Goal: Task Accomplishment & Management: Manage account settings

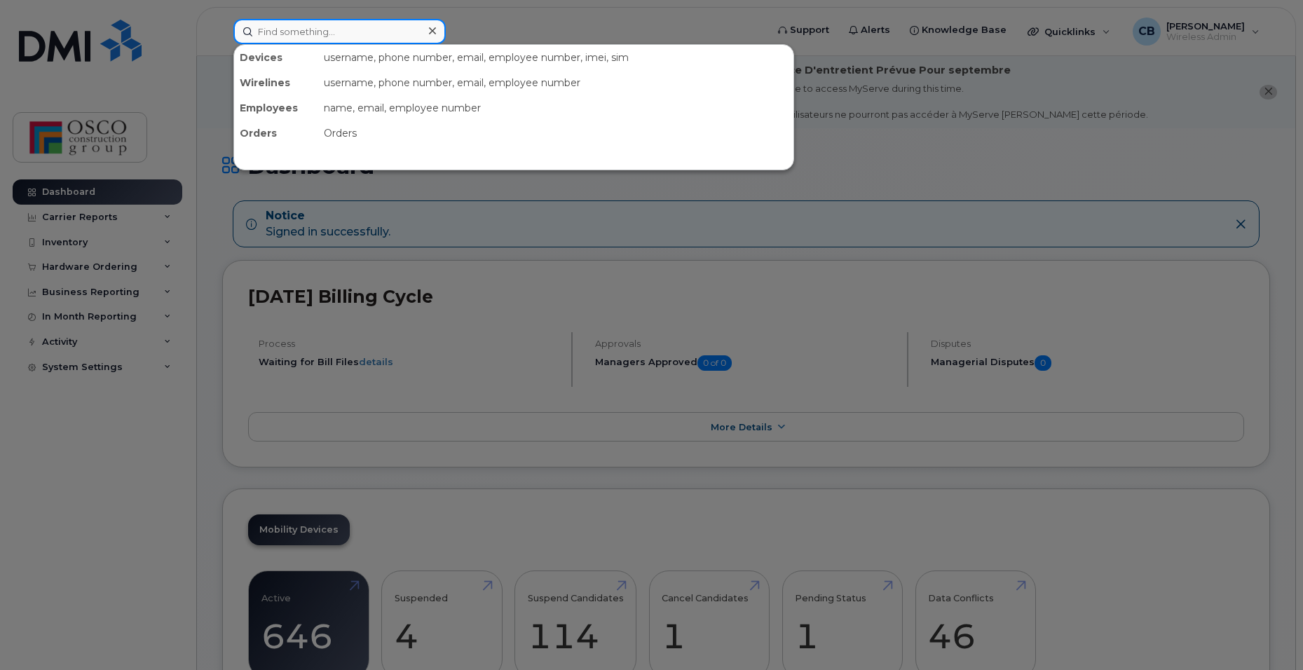
click at [270, 38] on input at bounding box center [339, 31] width 212 height 25
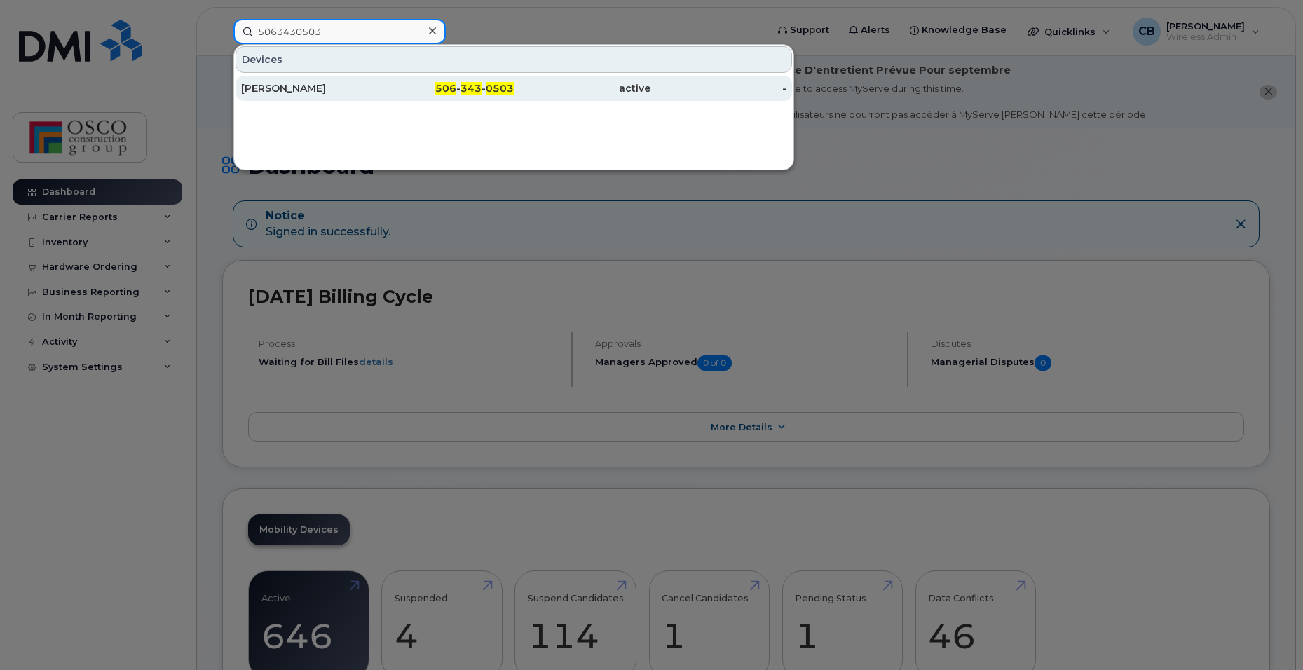
type input "5063430503"
click at [461, 85] on div "506 - 343 - 0503" at bounding box center [446, 88] width 137 height 14
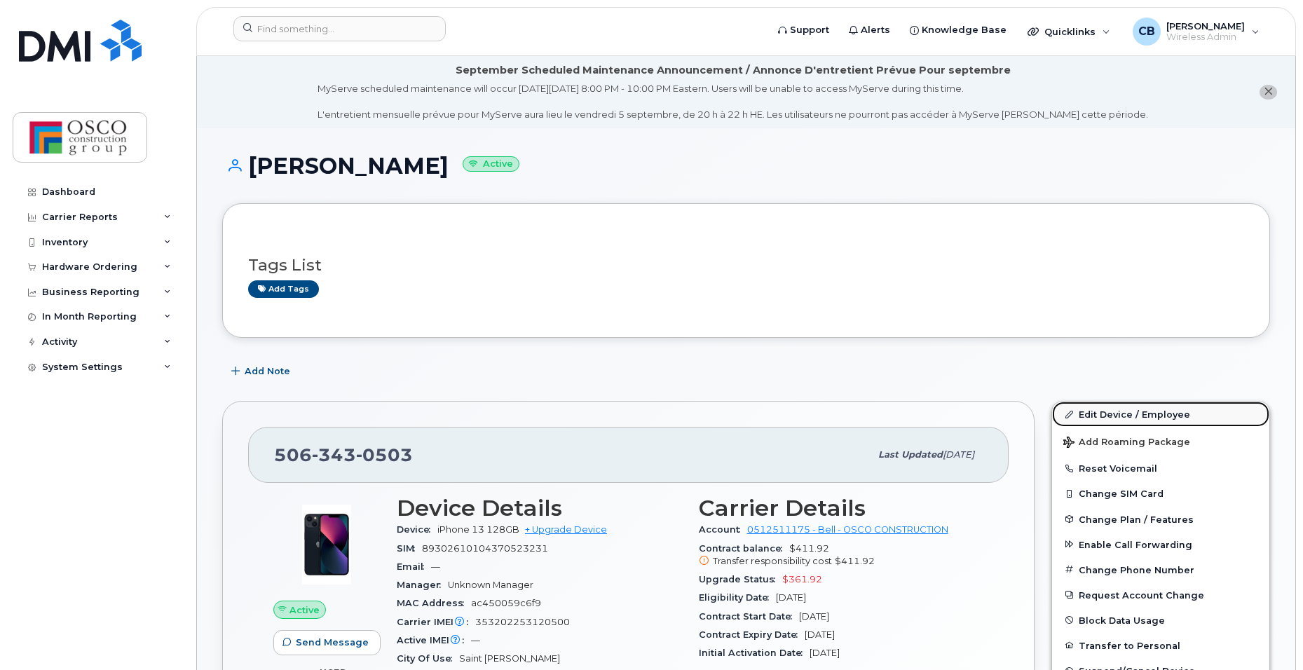
click at [1117, 418] on link "Edit Device / Employee" at bounding box center [1160, 413] width 217 height 25
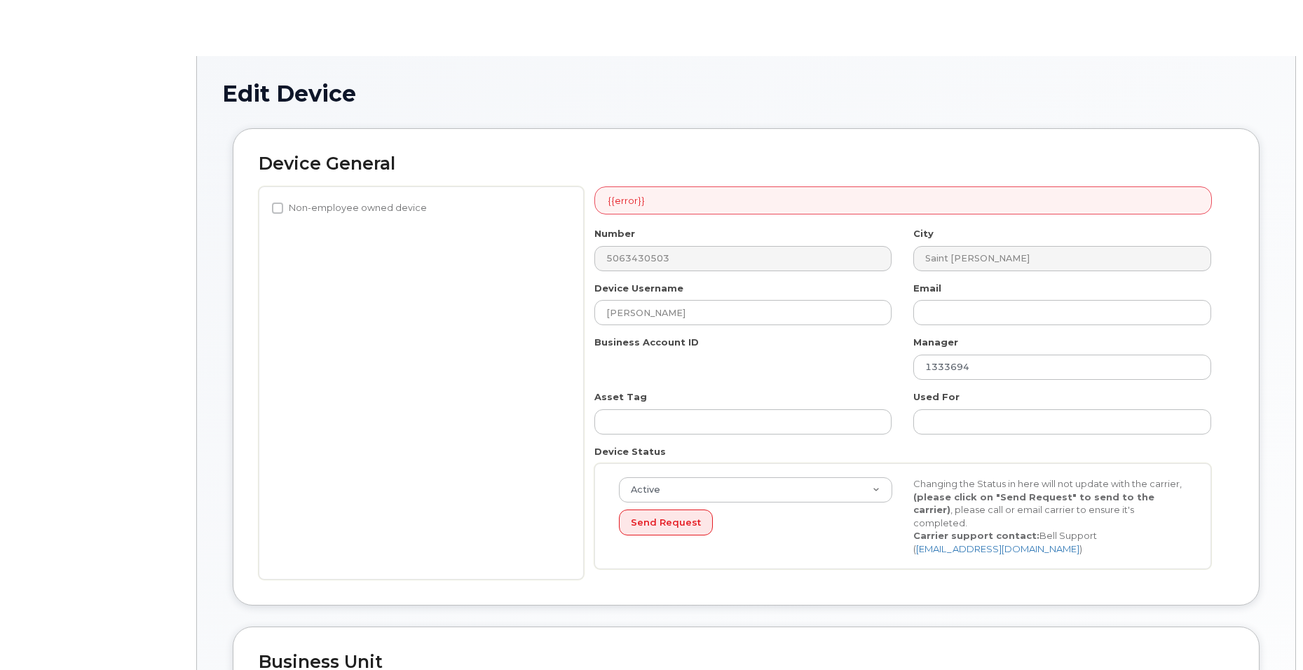
select select "3776583"
select select "3776588"
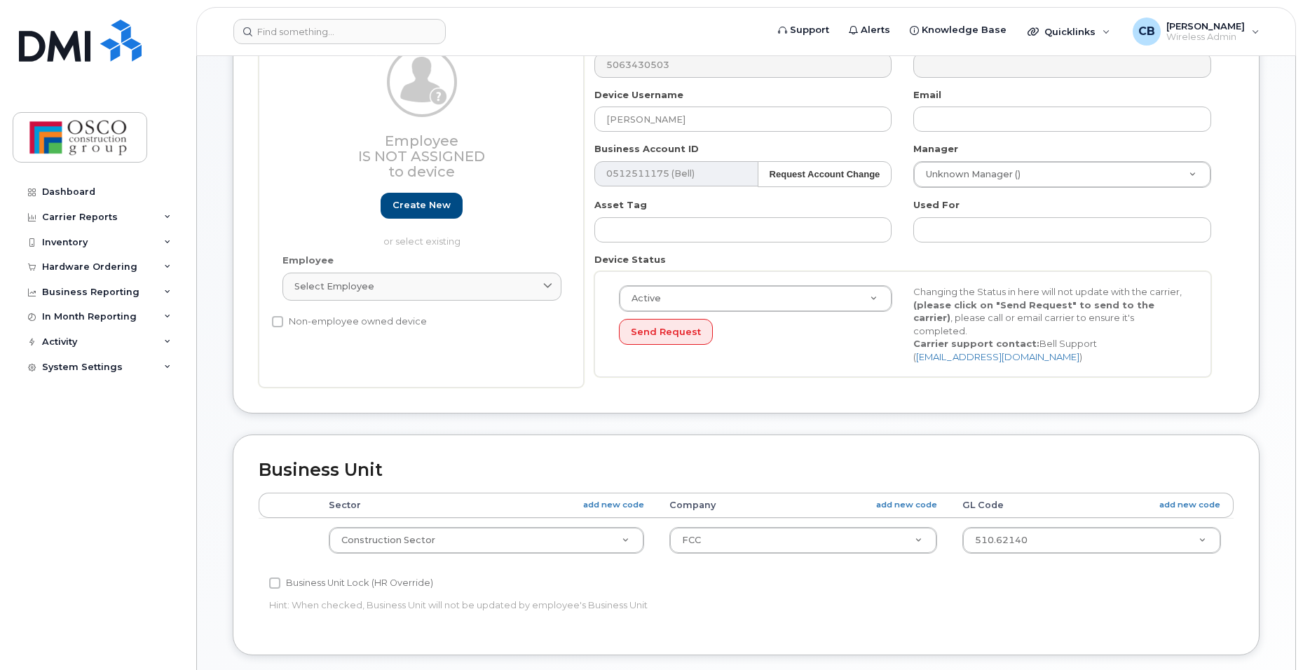
scroll to position [280, 0]
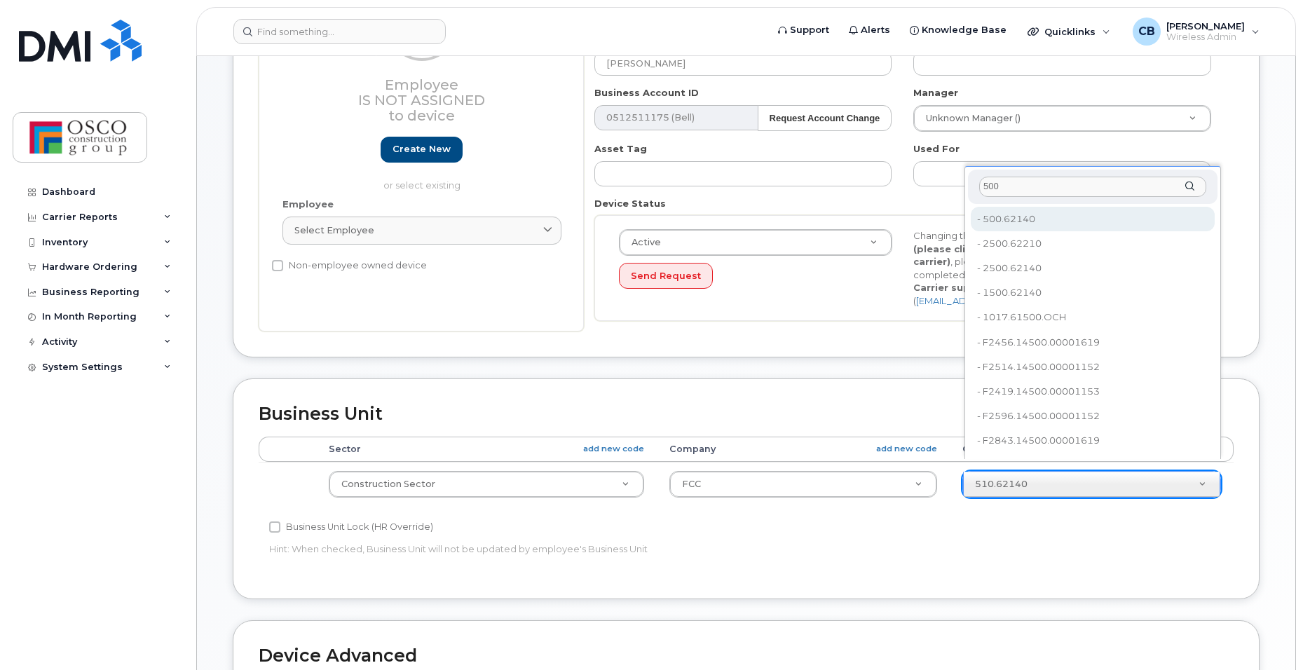
type input "500"
type input "3776639"
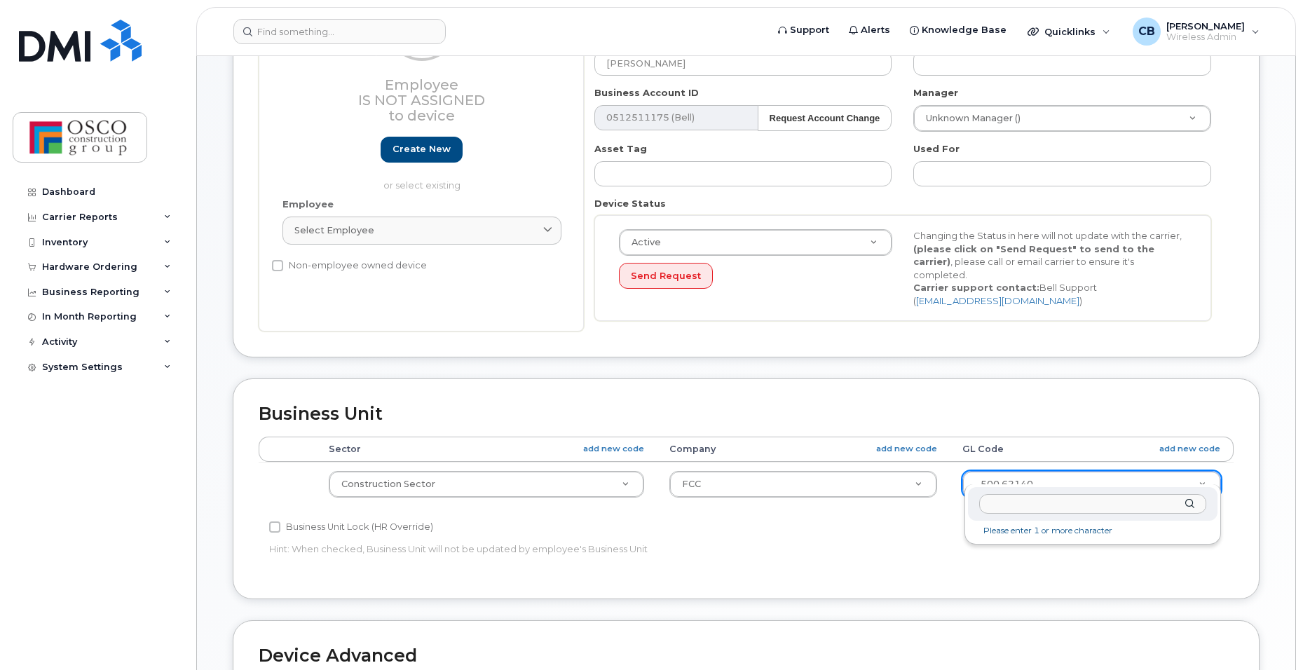
click at [1039, 504] on input "text" at bounding box center [1092, 504] width 227 height 20
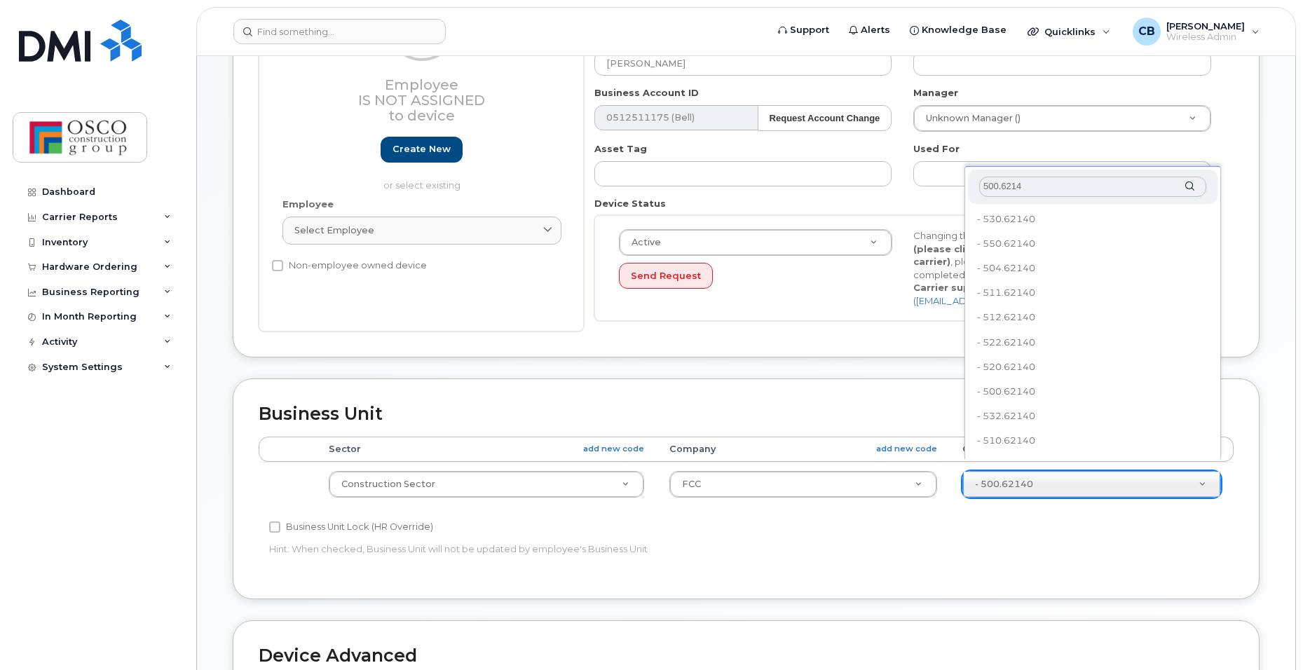
type input "500.62140"
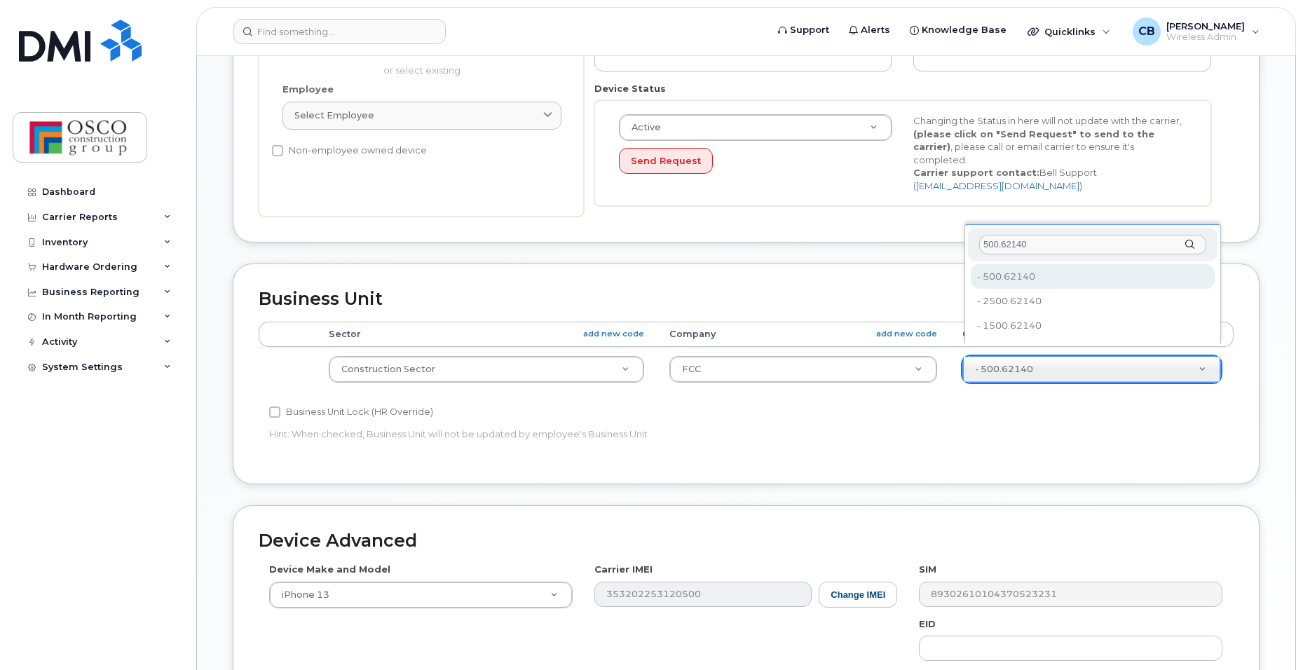
scroll to position [420, 0]
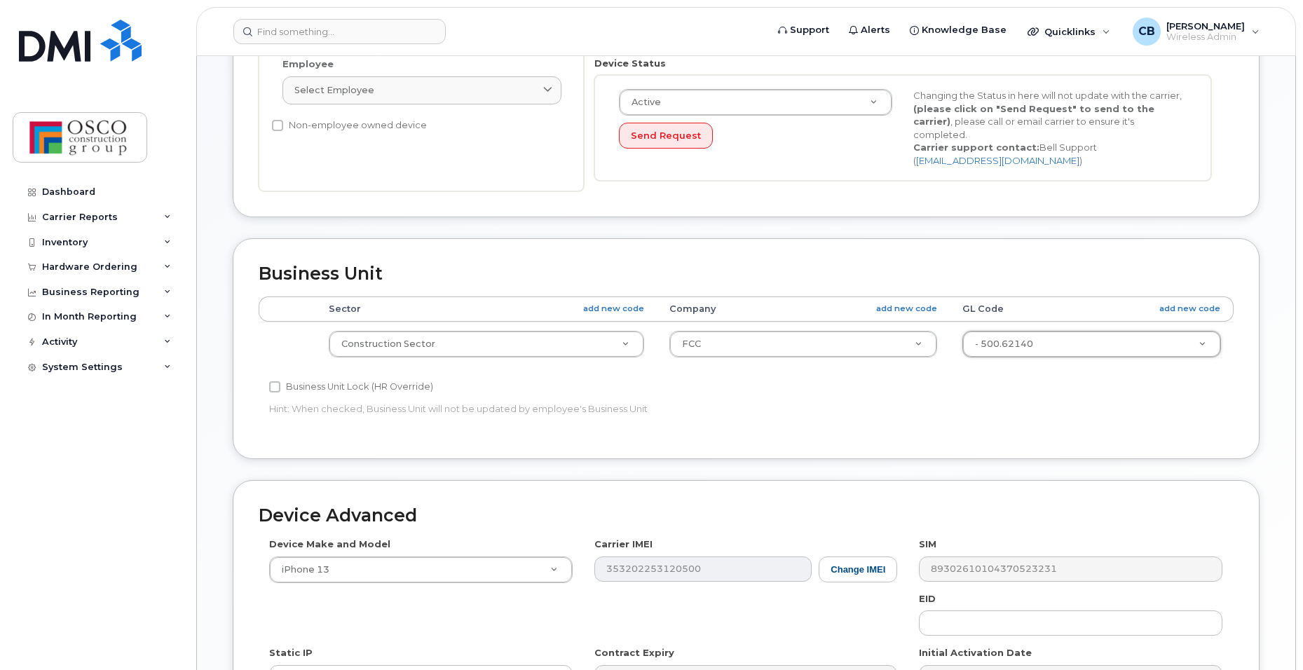
click at [724, 378] on div "Business Unit Lock (HR Override)" at bounding box center [583, 386] width 628 height 17
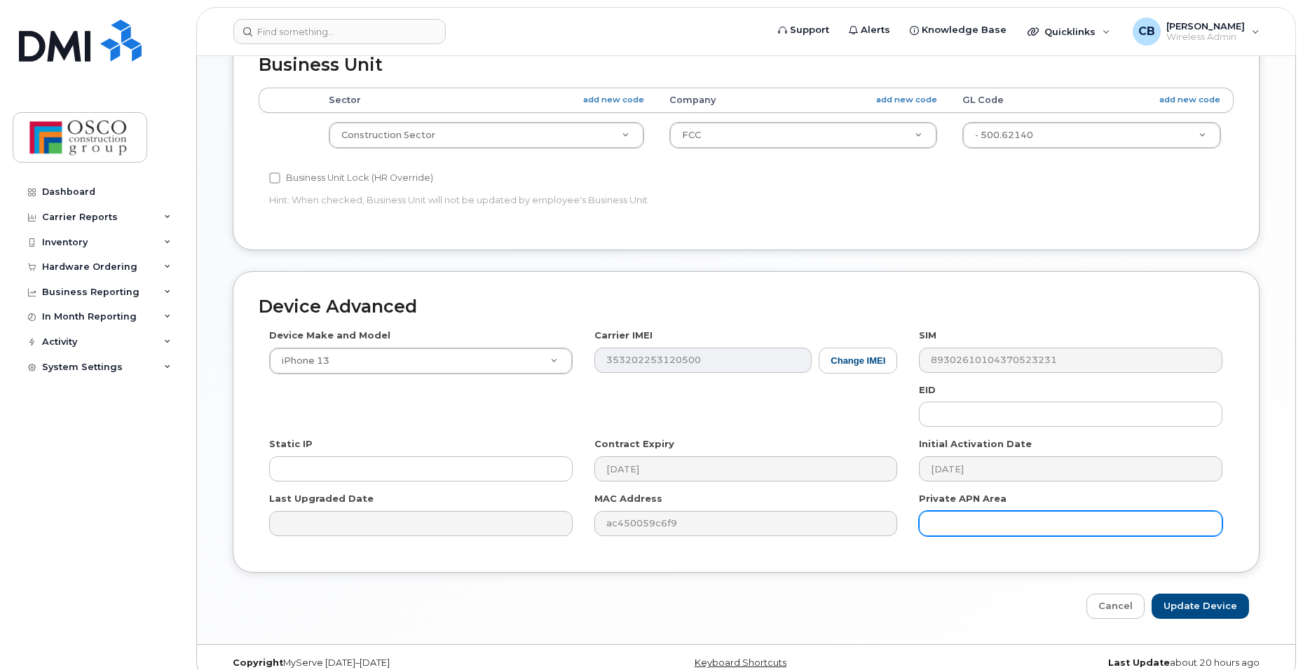
scroll to position [636, 0]
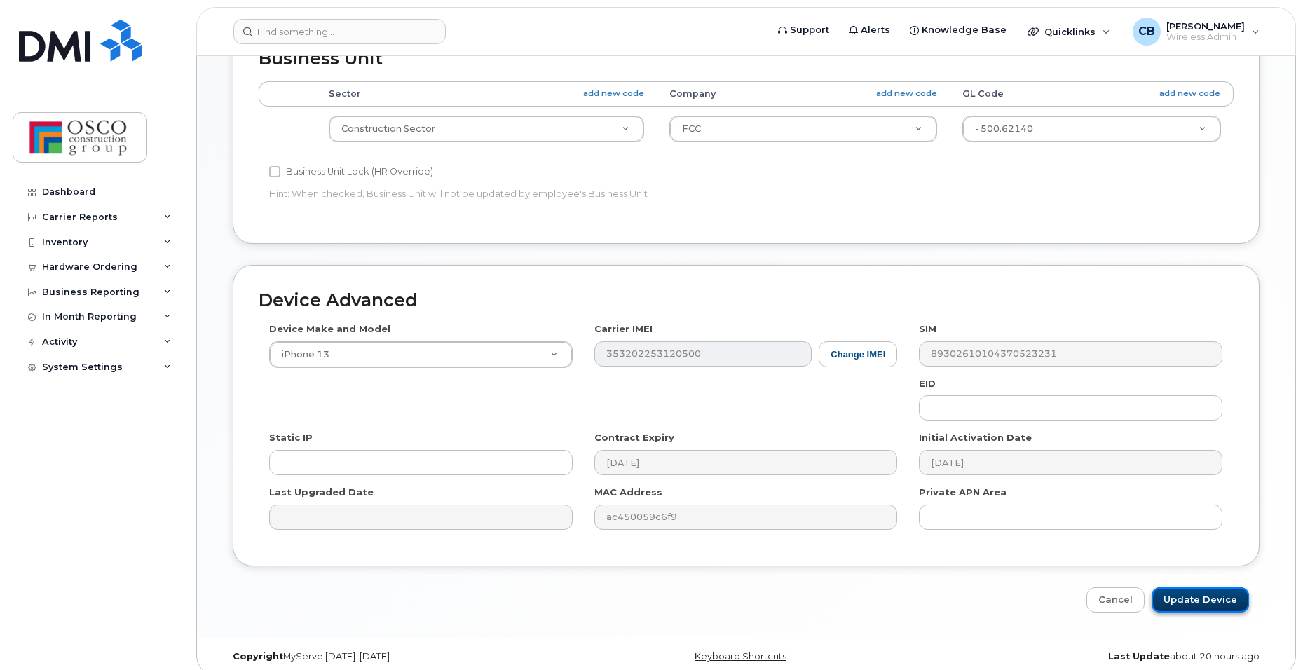
click at [1187, 587] on input "Update Device" at bounding box center [1199, 600] width 97 height 26
type input "Saving..."
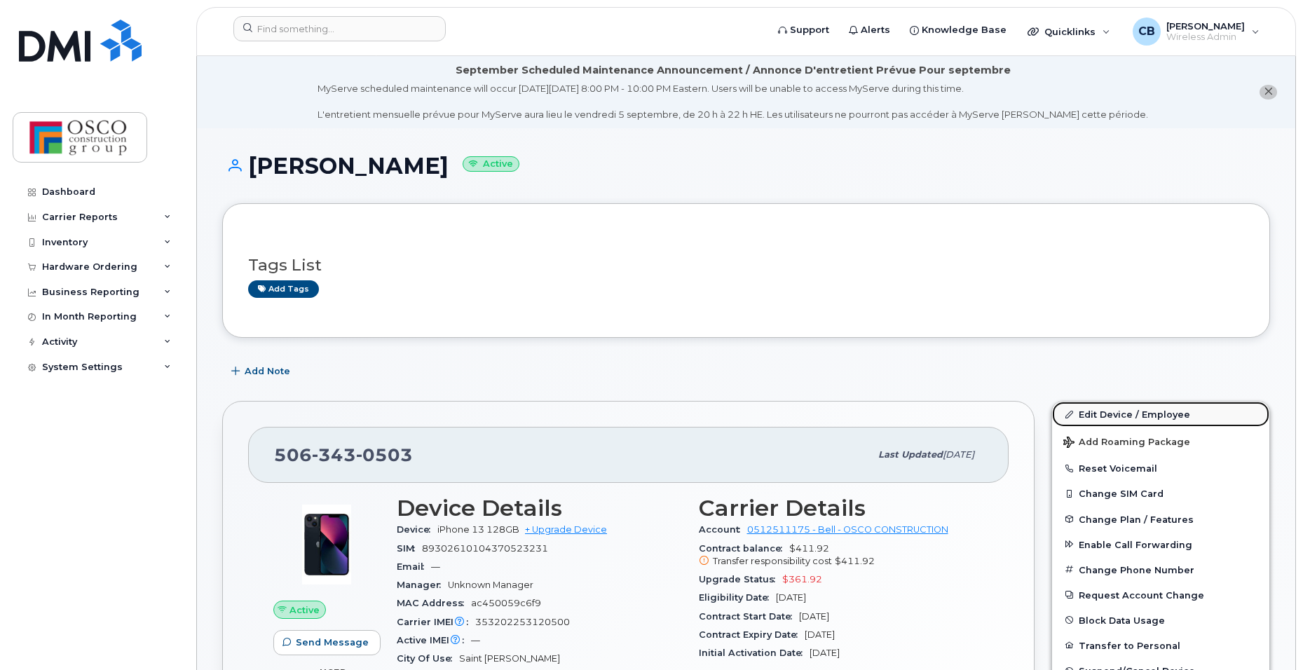
click at [1099, 410] on link "Edit Device / Employee" at bounding box center [1160, 413] width 217 height 25
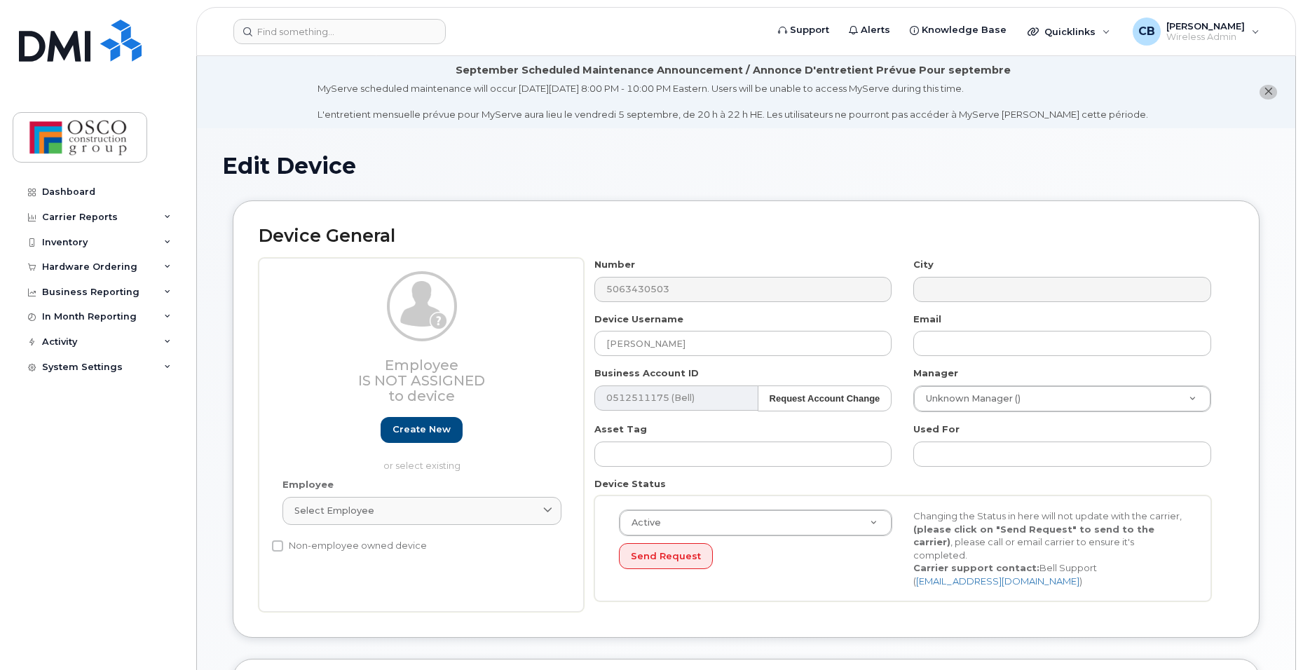
select select "3776583"
select select "3776588"
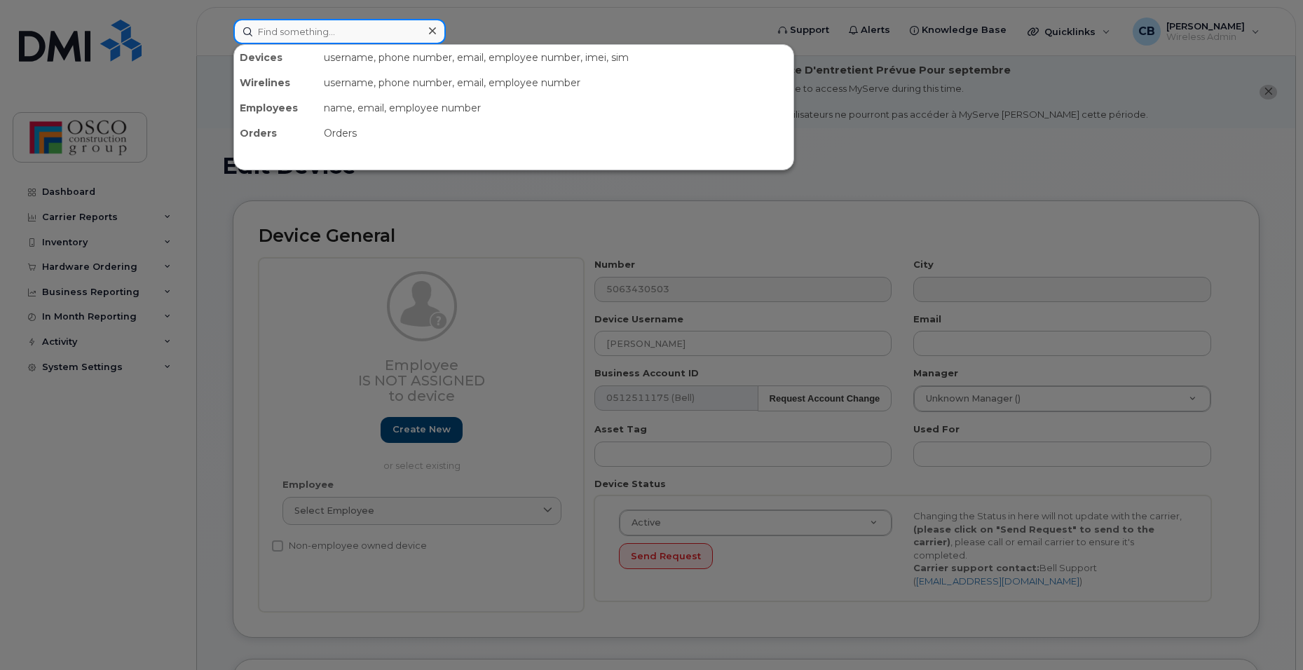
click at [298, 31] on input at bounding box center [339, 31] width 212 height 25
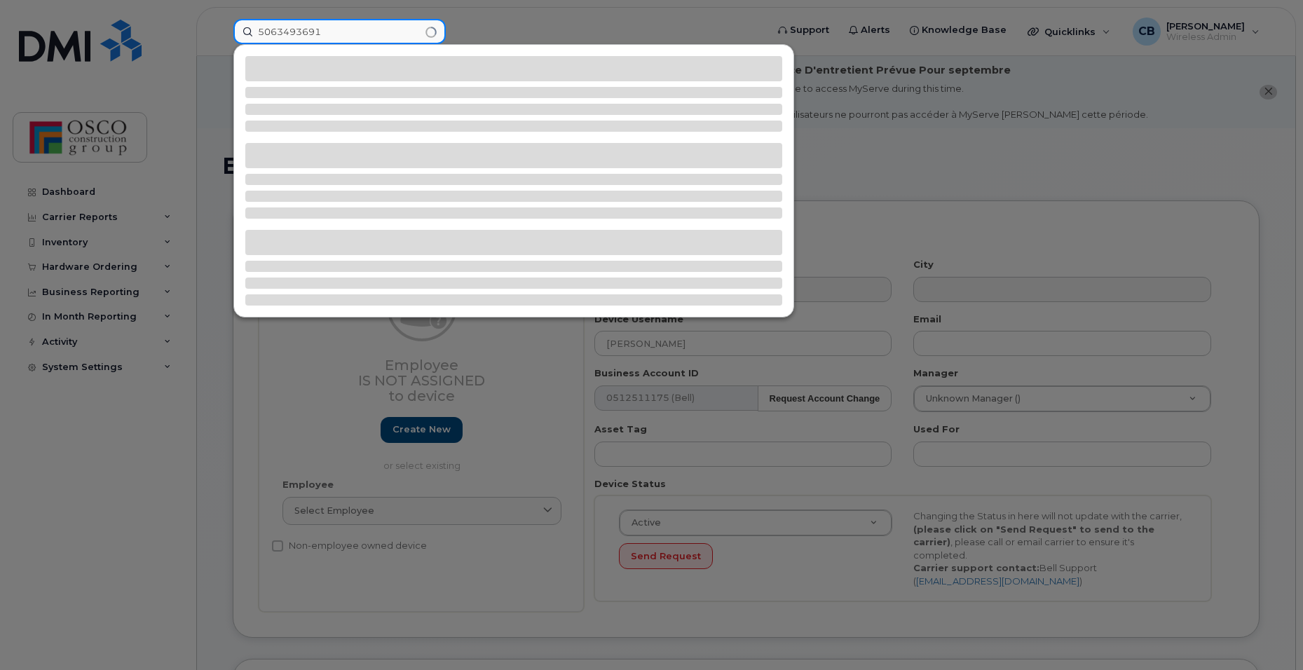
type input "5063493691"
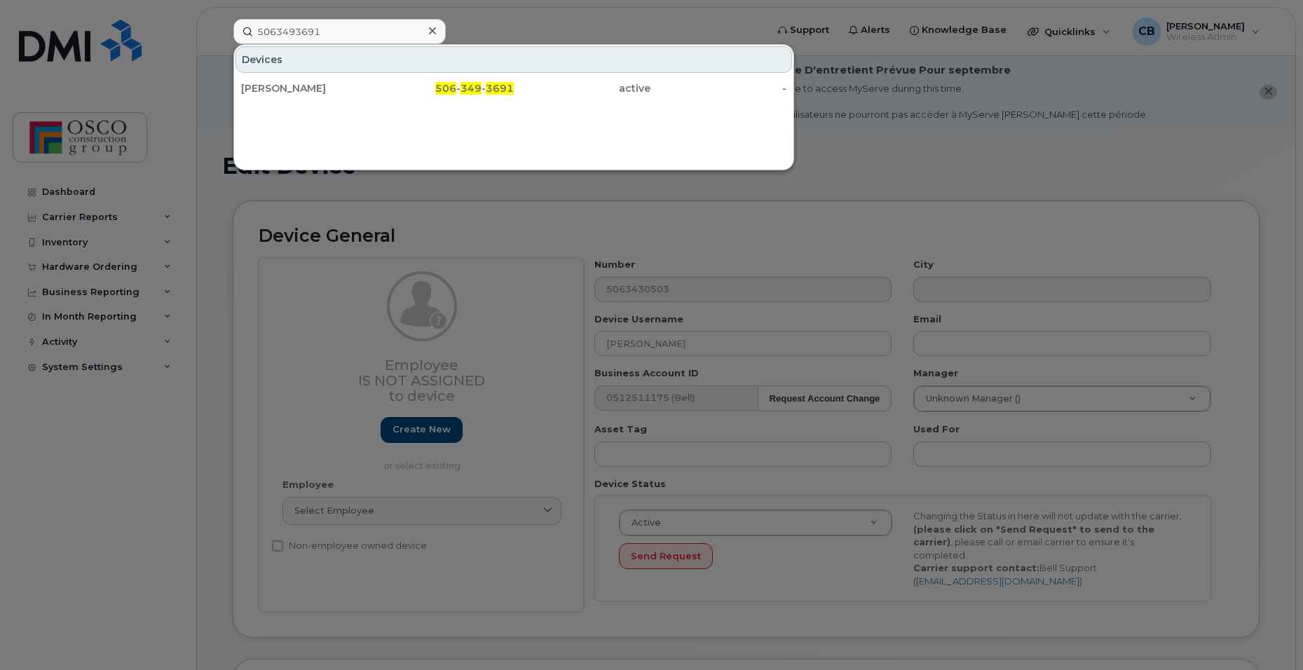
click at [474, 93] on span "349" at bounding box center [470, 88] width 21 height 13
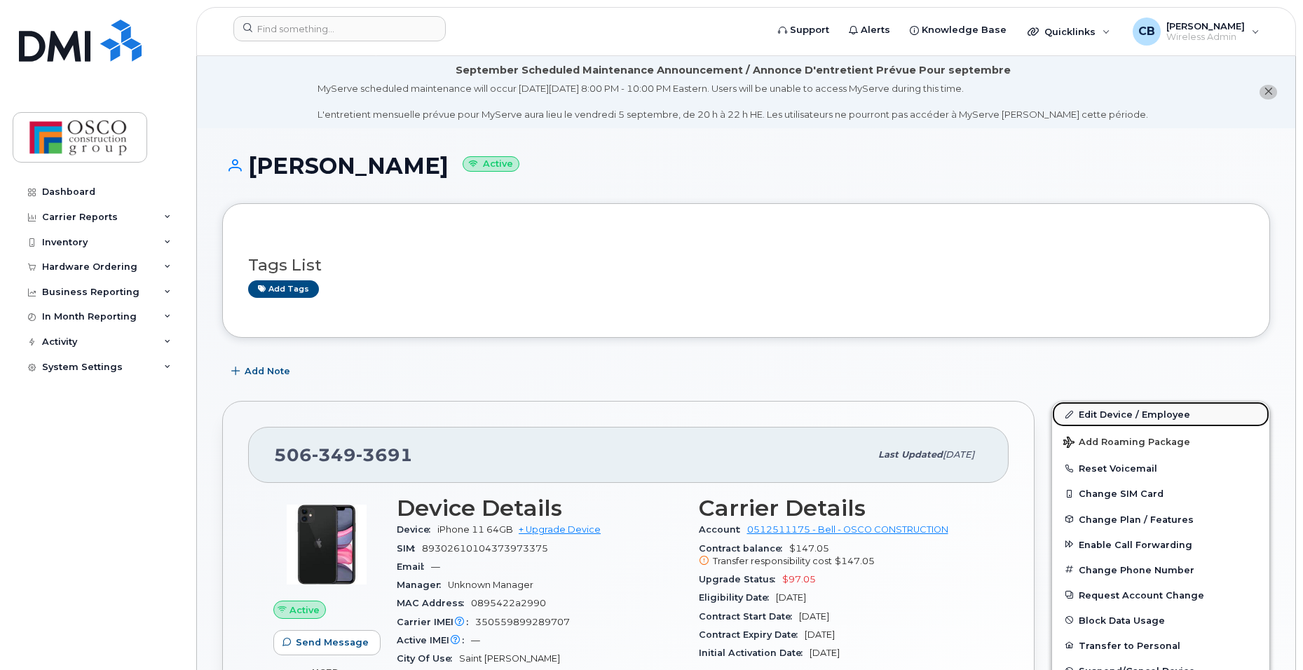
click at [1105, 417] on link "Edit Device / Employee" at bounding box center [1160, 413] width 217 height 25
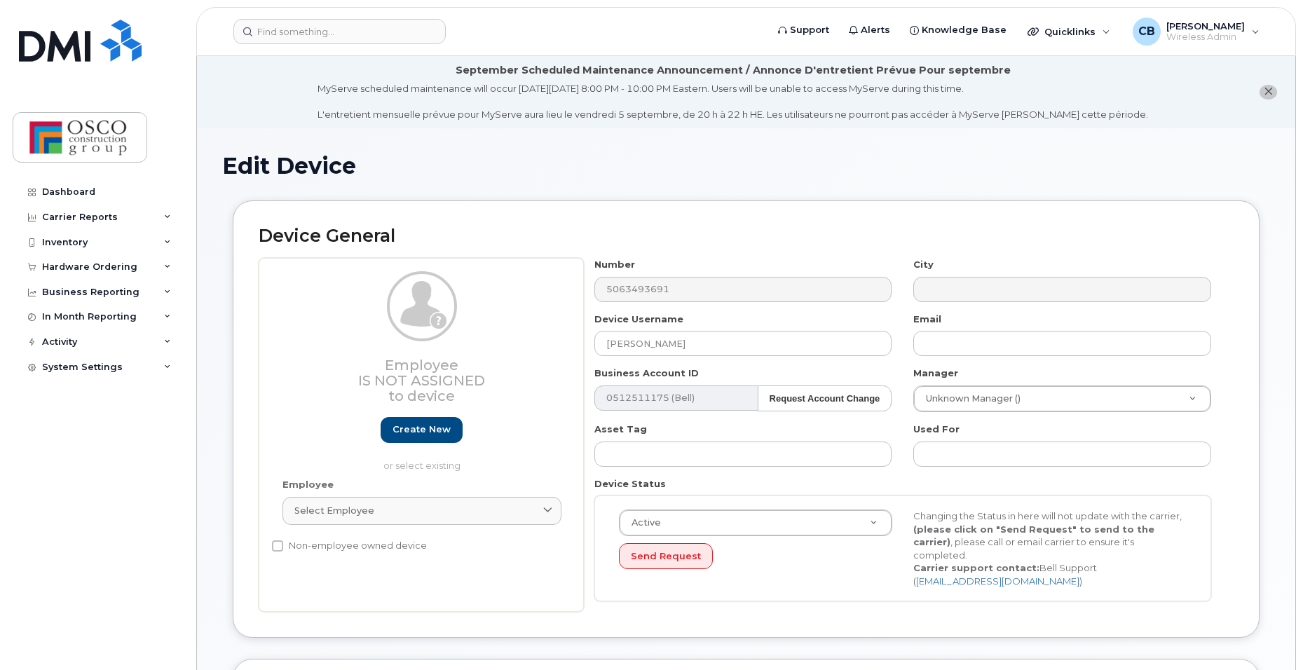
select select "3776582"
select select "3776587"
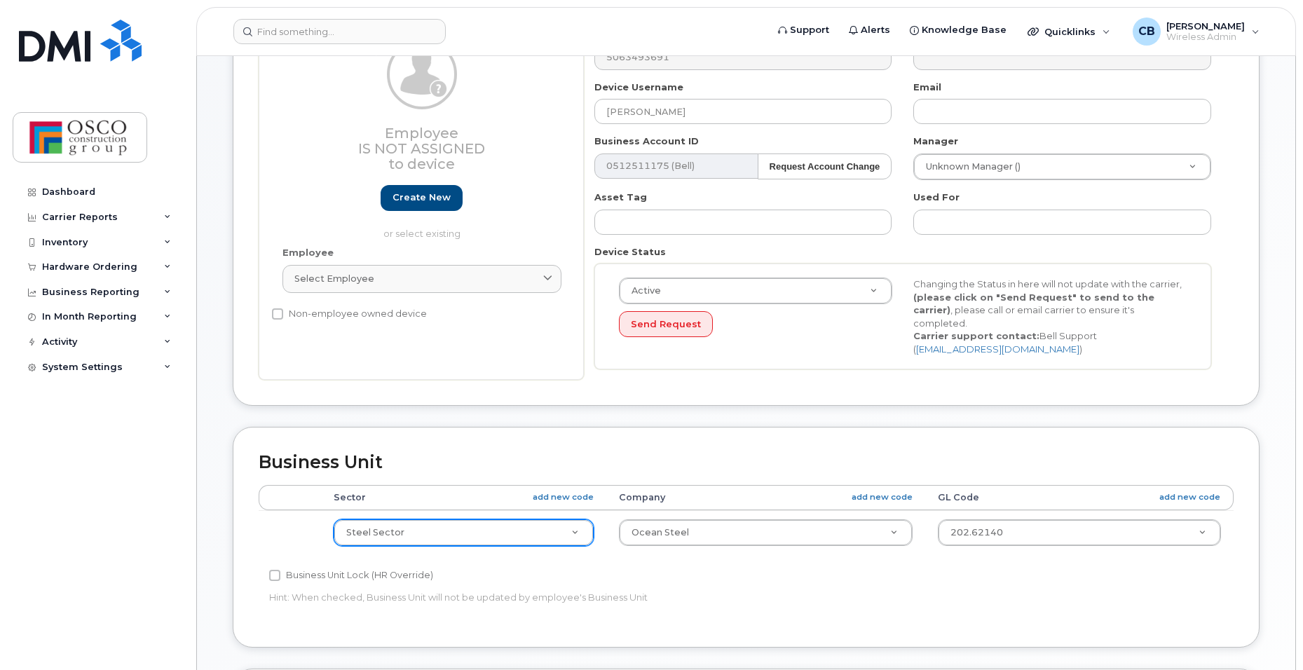
scroll to position [280, 0]
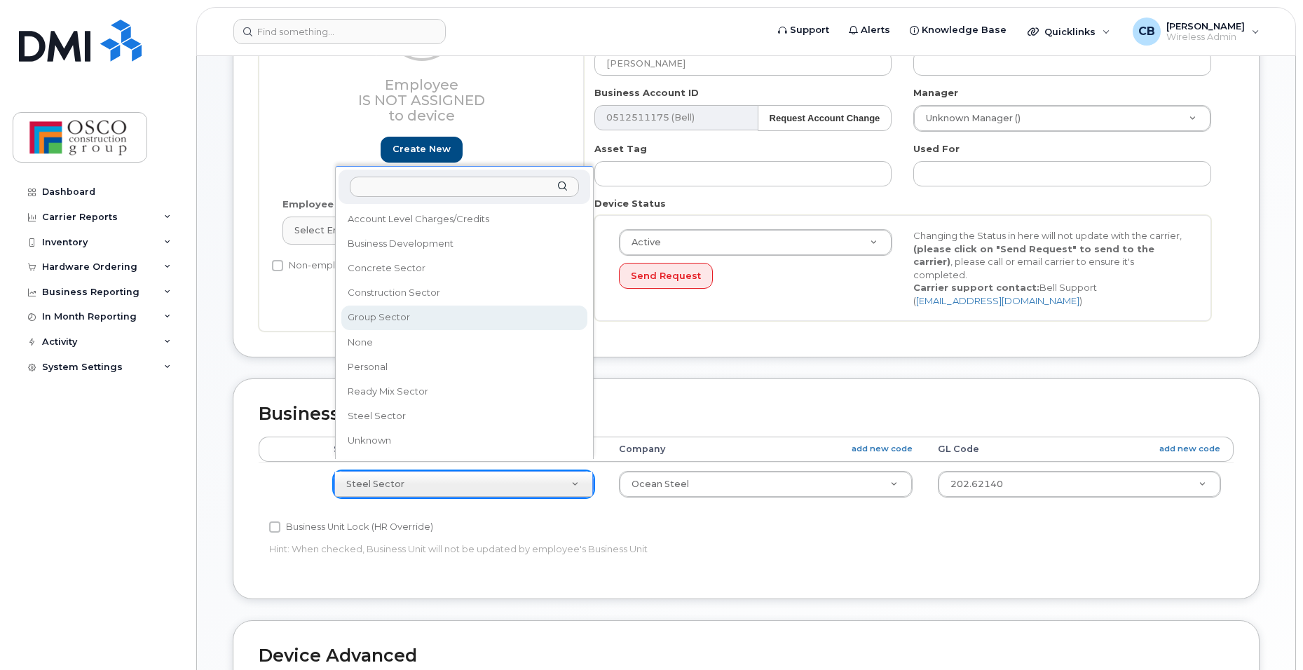
select select "3776584"
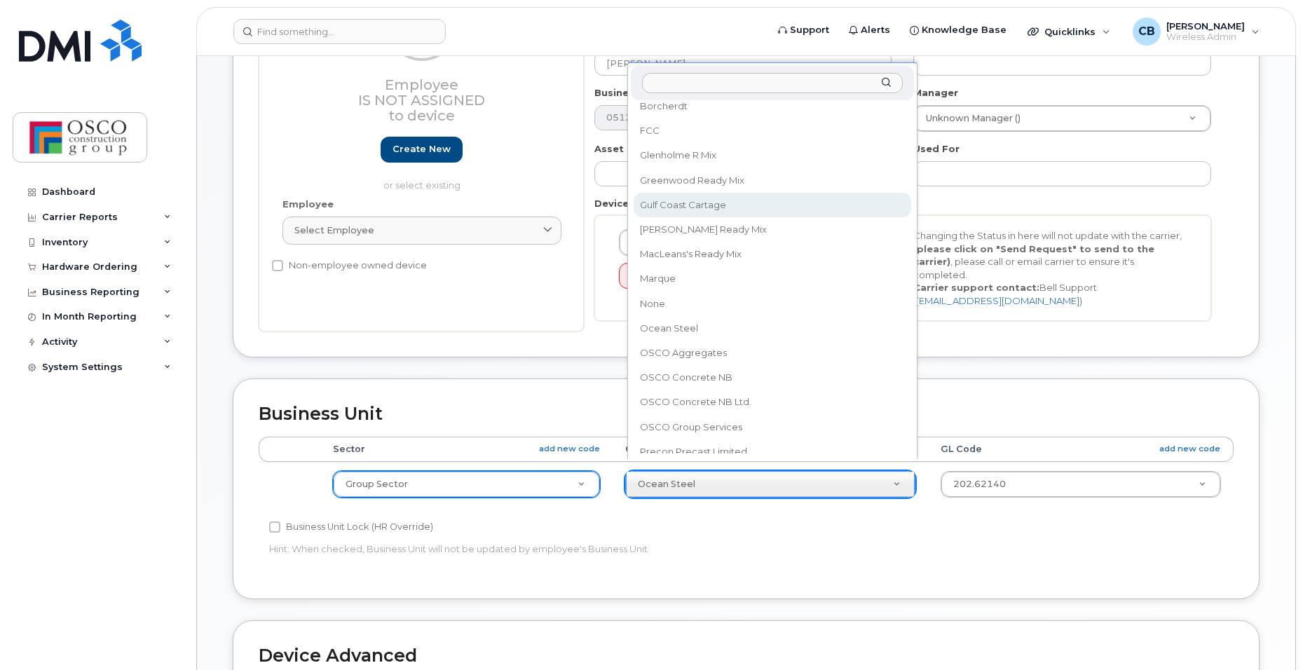
scroll to position [153, 0]
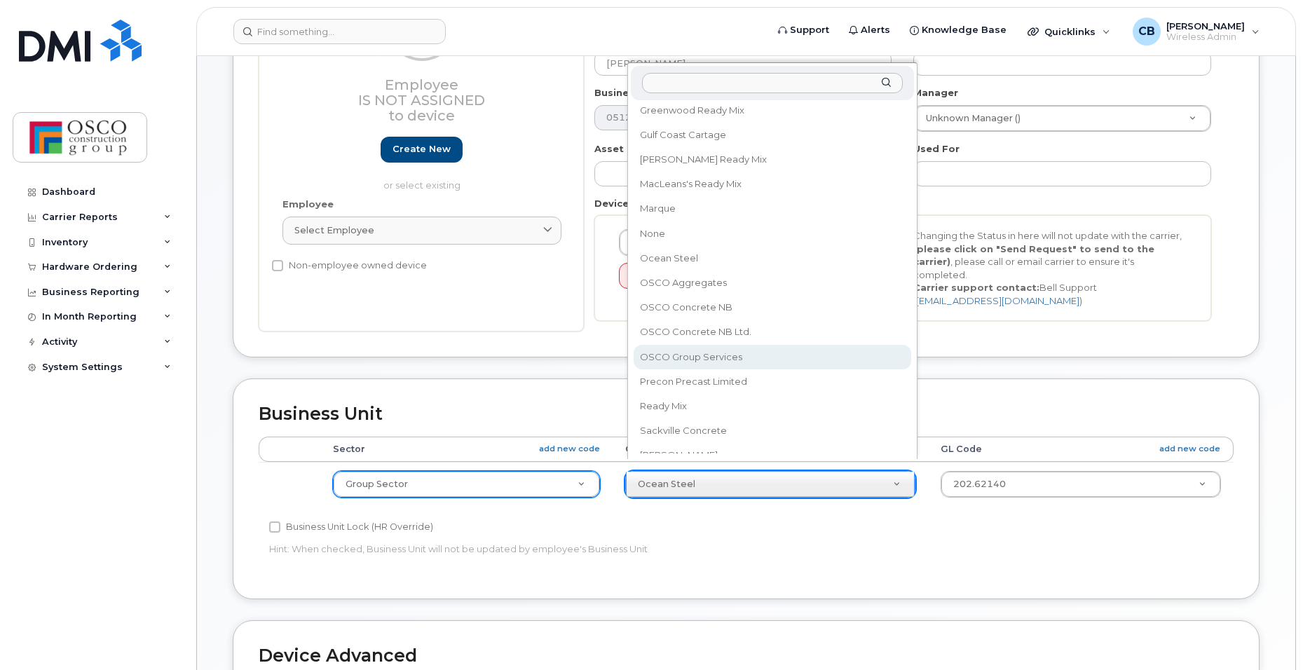
select select "3776589"
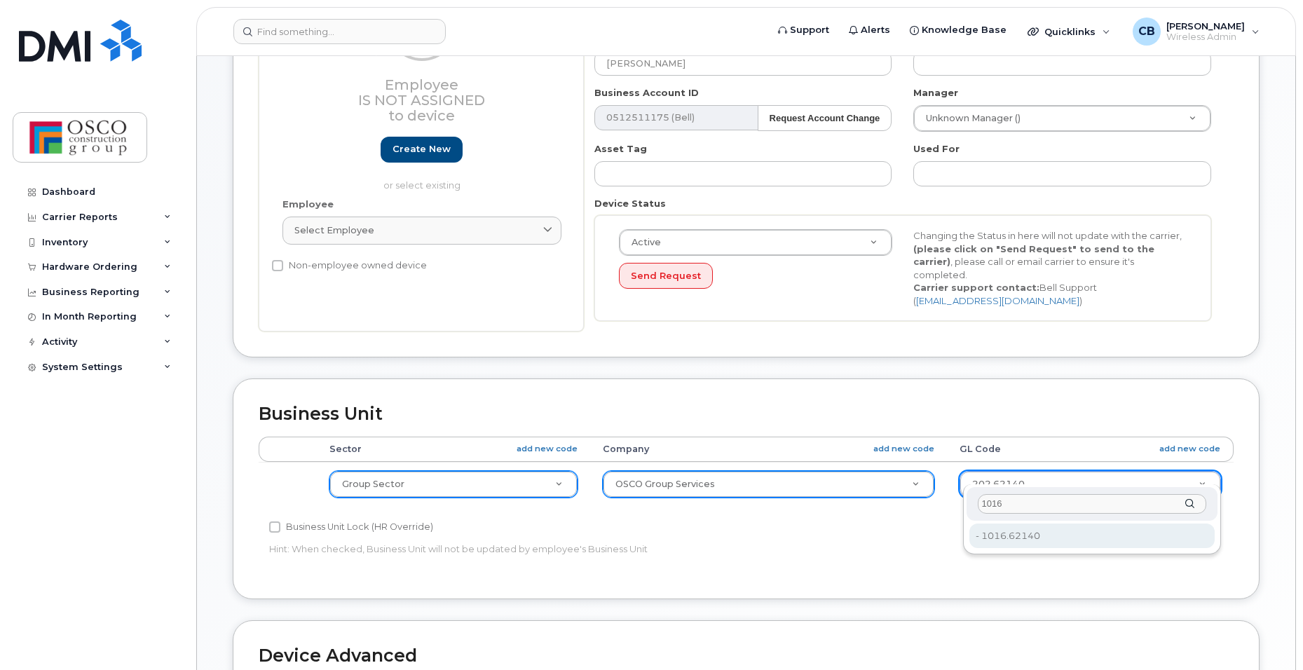
type input "1016"
type input "3776632"
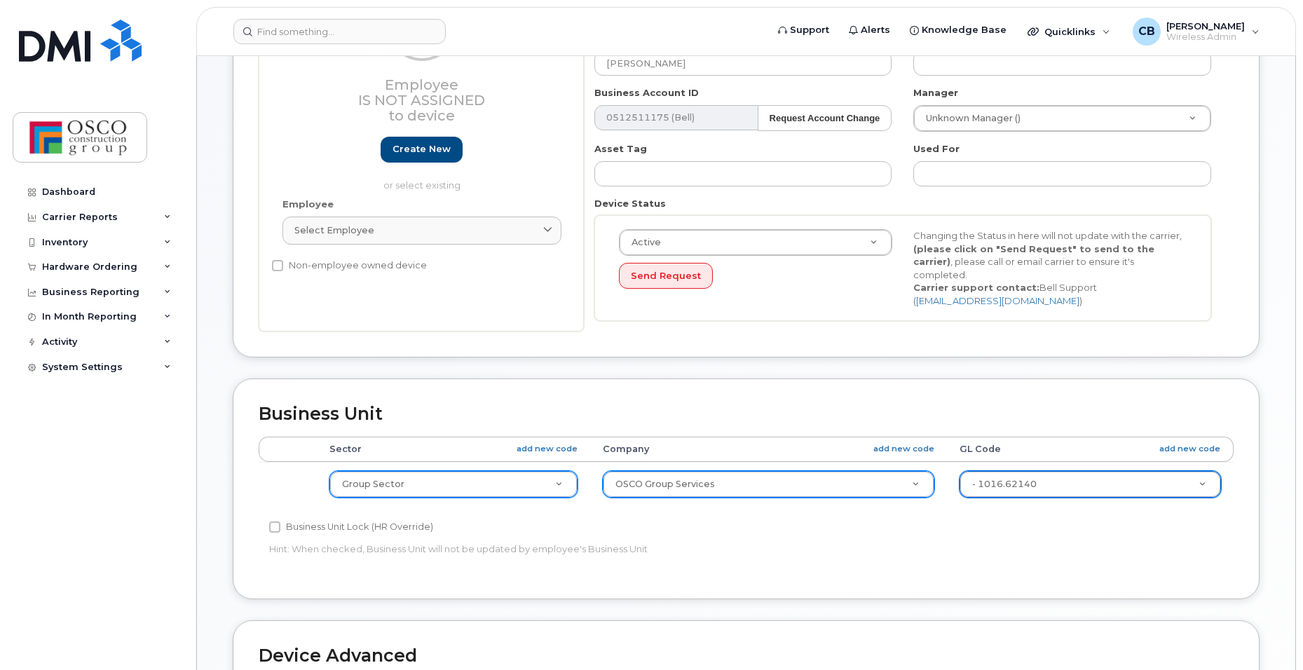
scroll to position [631, 0]
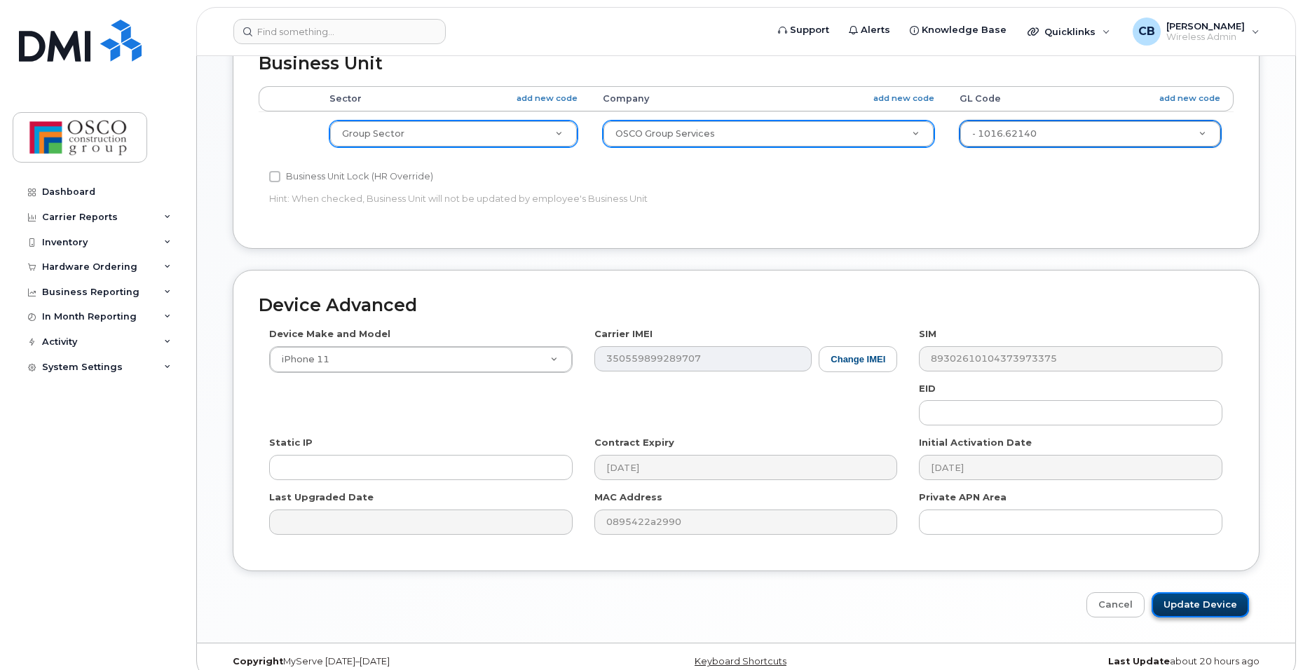
click at [1200, 592] on input "Update Device" at bounding box center [1199, 605] width 97 height 26
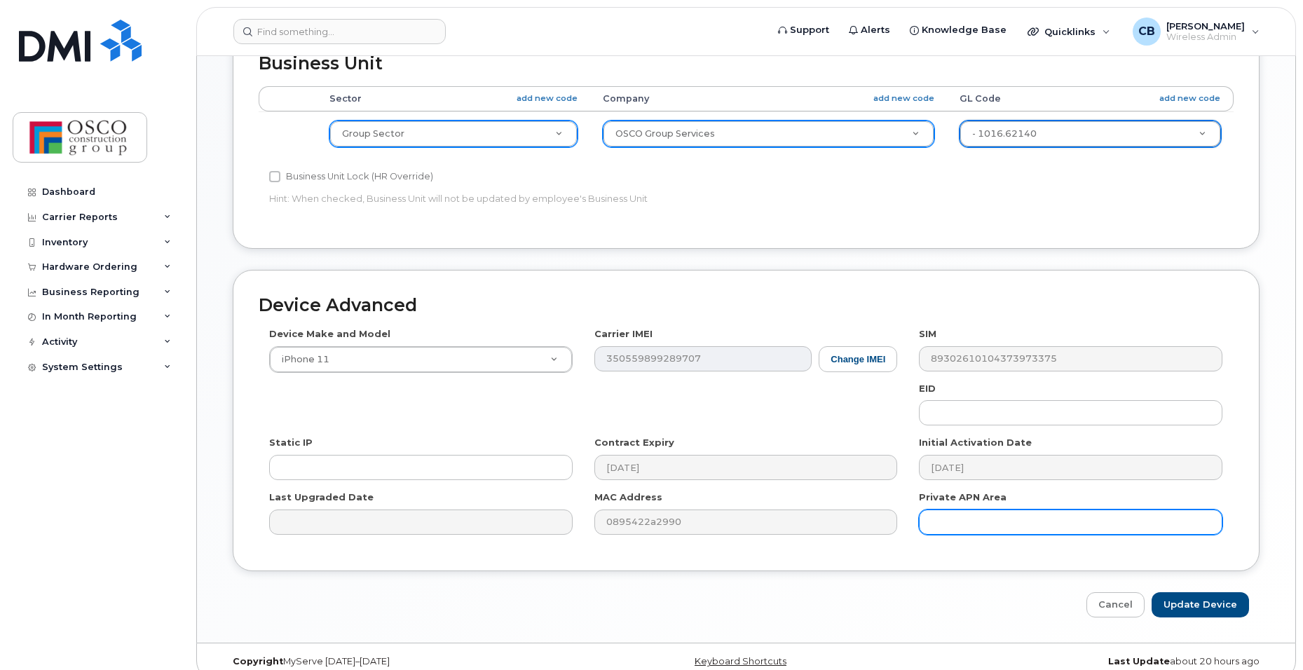
type input "Saving..."
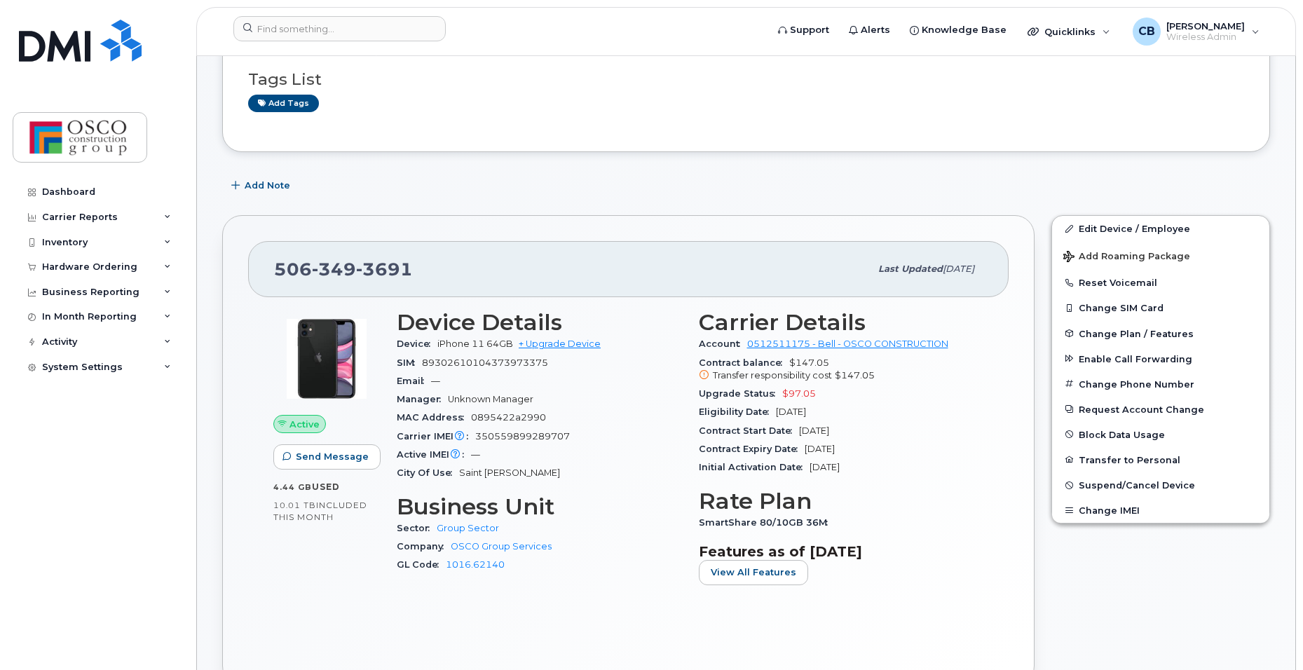
scroll to position [210, 0]
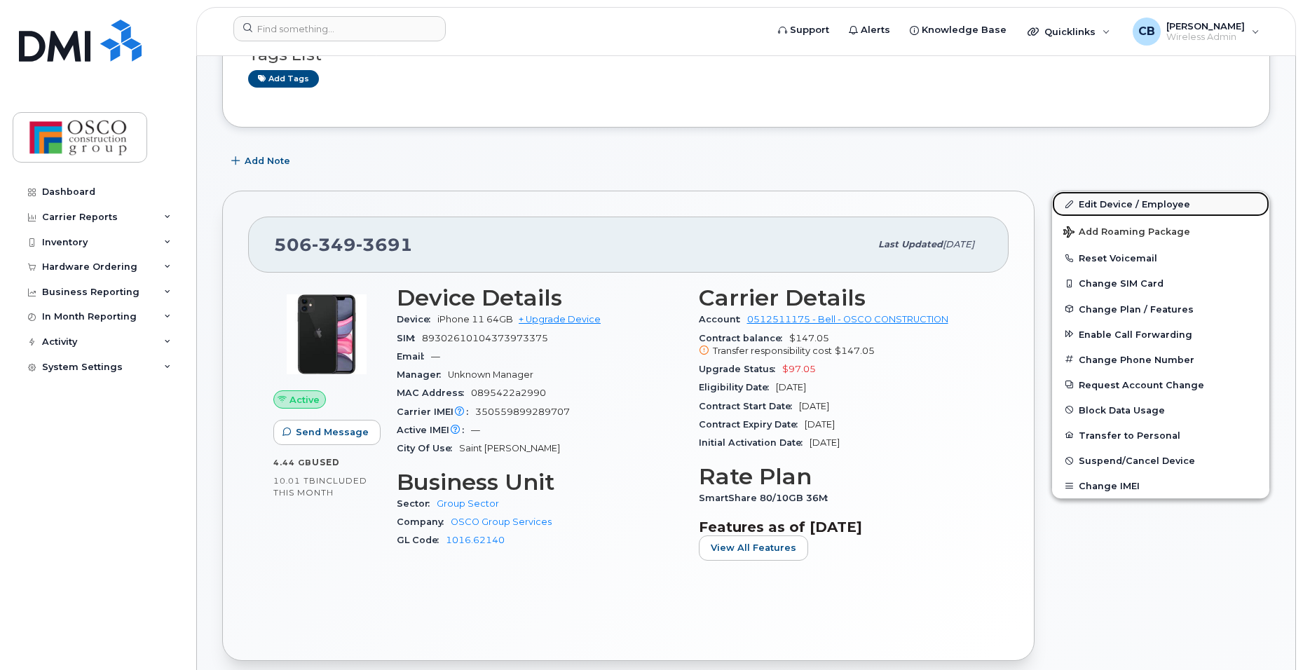
click at [1090, 205] on link "Edit Device / Employee" at bounding box center [1160, 203] width 217 height 25
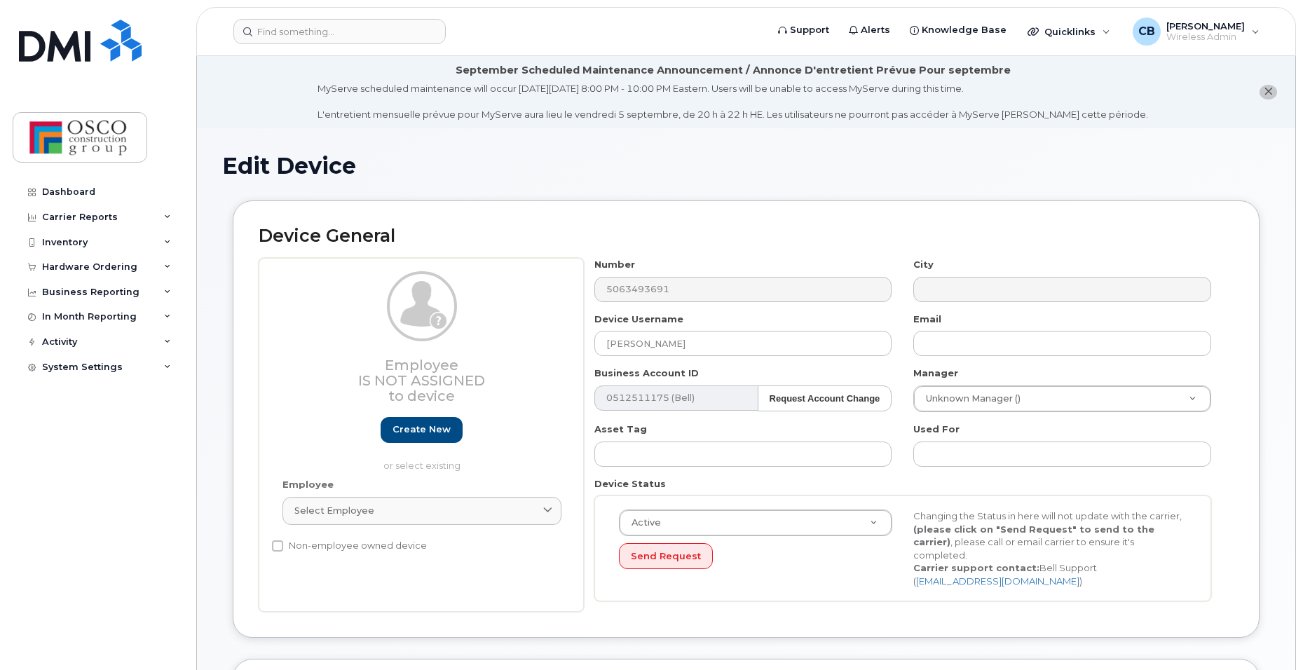
select select "3776584"
select select "3776589"
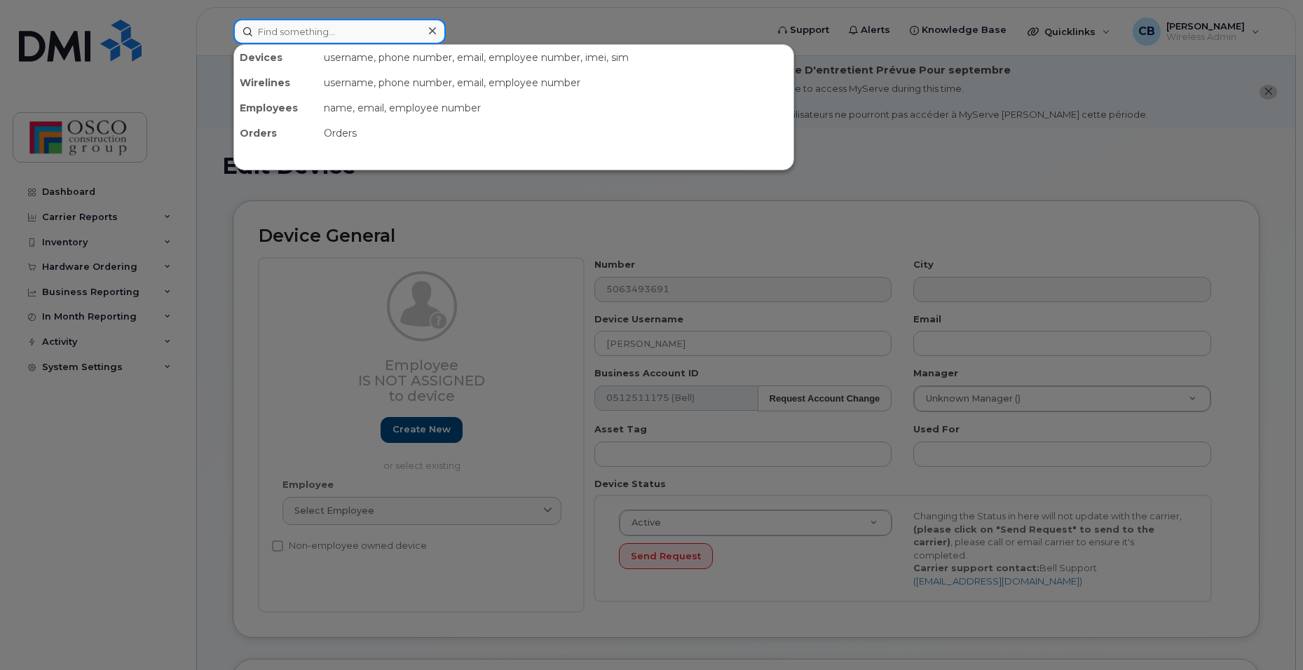
click at [285, 35] on input at bounding box center [339, 31] width 212 height 25
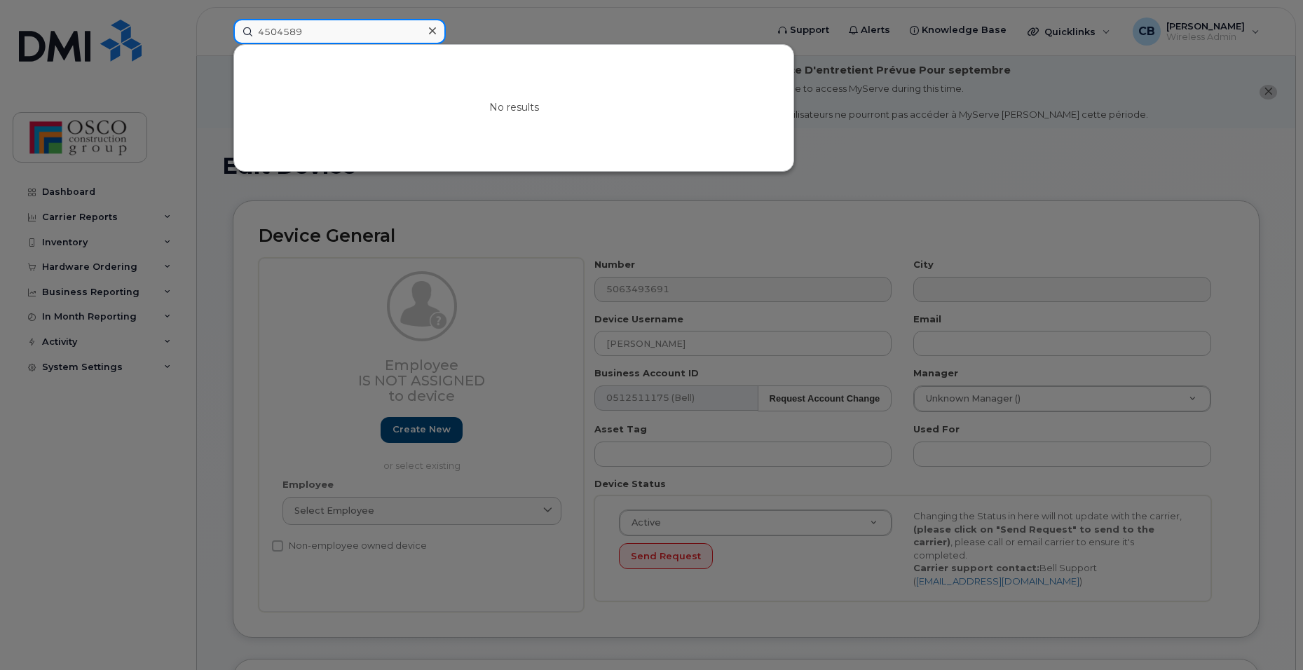
drag, startPoint x: 317, startPoint y: 34, endPoint x: 188, endPoint y: 20, distance: 129.1
click at [222, 20] on div "4504589 No results" at bounding box center [495, 31] width 546 height 25
drag, startPoint x: 328, startPoint y: 29, endPoint x: 206, endPoint y: 28, distance: 121.9
click at [222, 28] on div "9480924 No results" at bounding box center [495, 31] width 546 height 25
click at [357, 39] on input "9480917" at bounding box center [339, 31] width 212 height 25
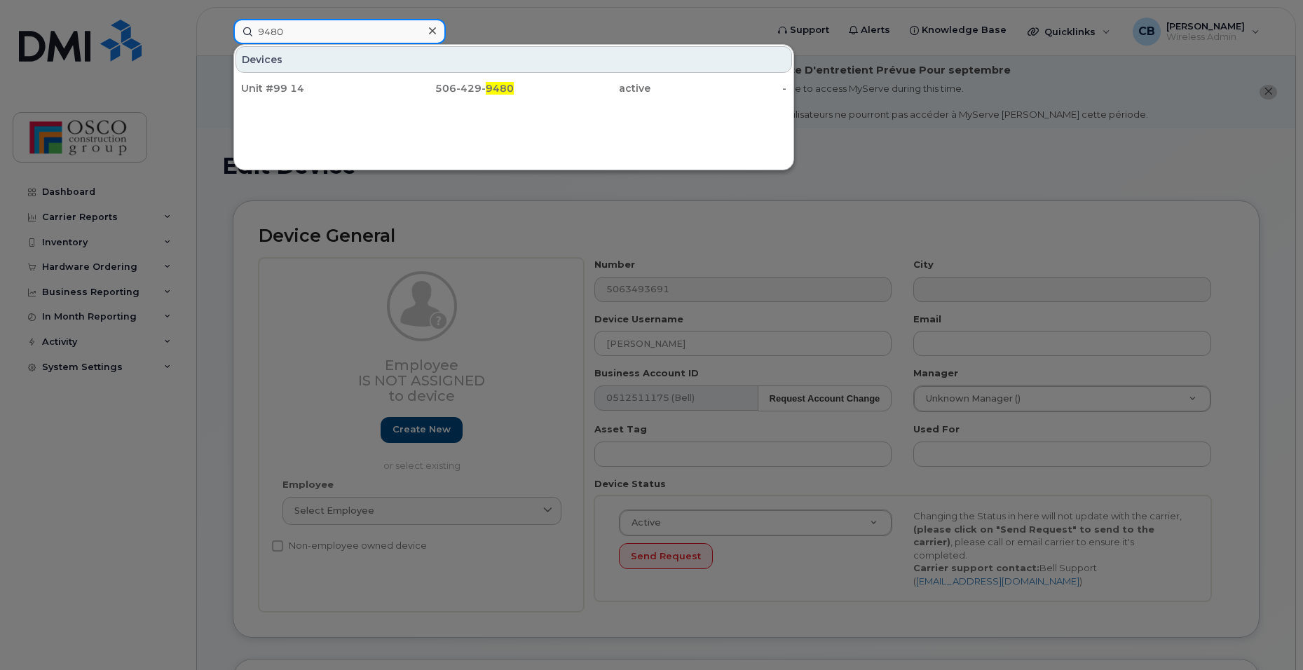
click at [312, 36] on input "9480" at bounding box center [339, 31] width 212 height 25
type input "9"
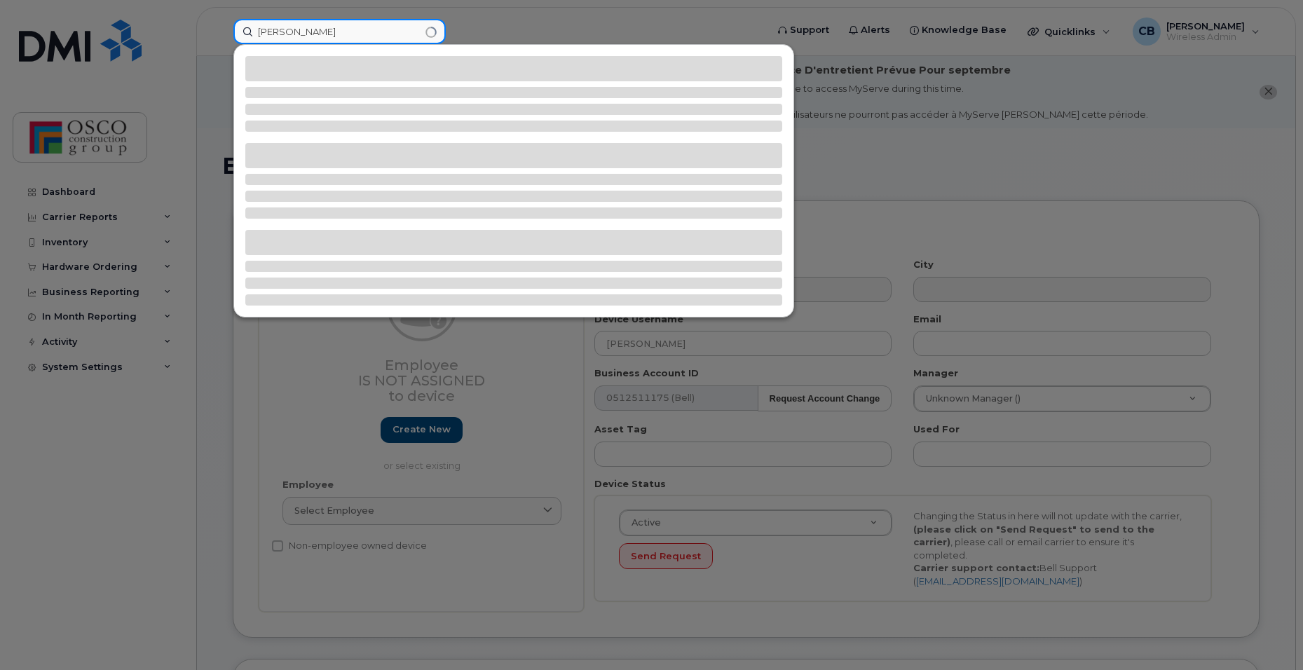
type input "lapointe"
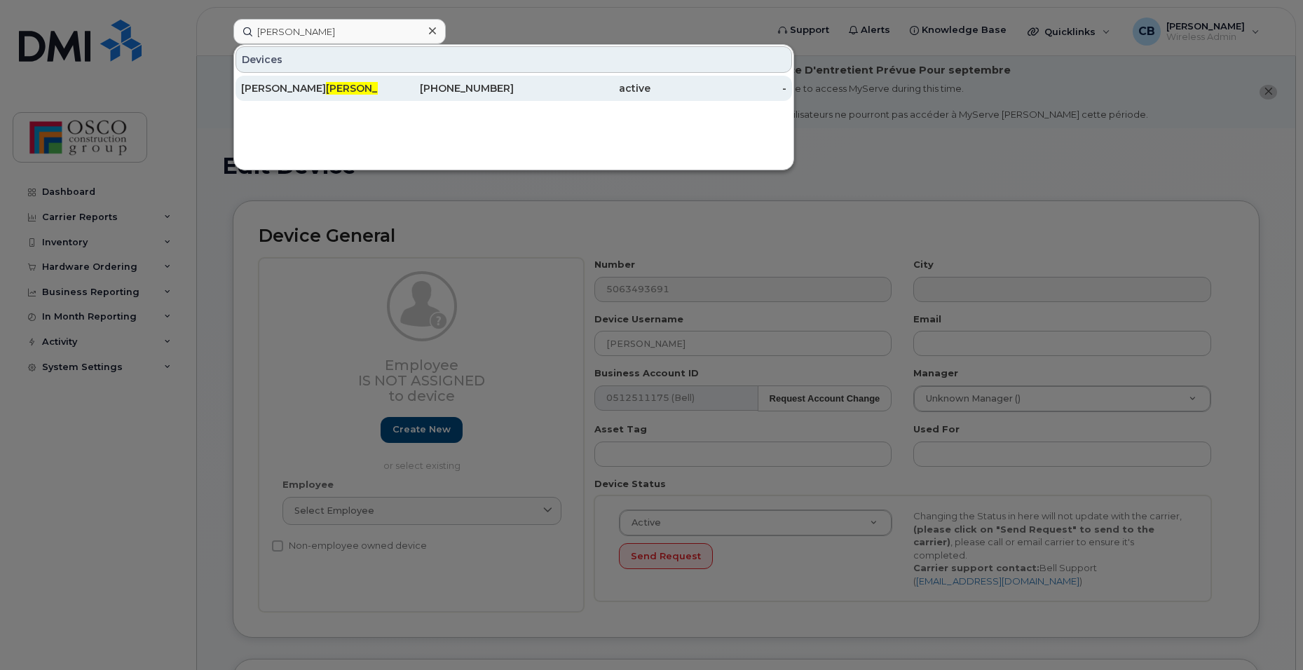
click at [447, 89] on div "506-651-5263" at bounding box center [446, 88] width 137 height 14
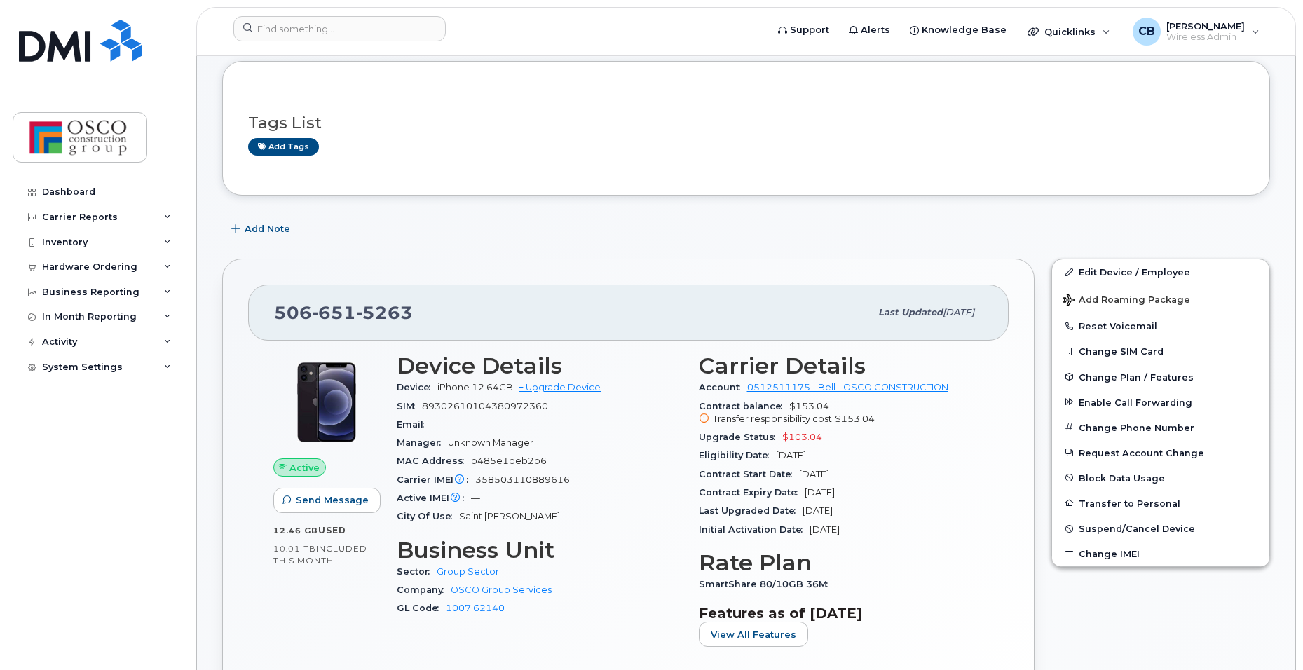
scroll to position [140, 0]
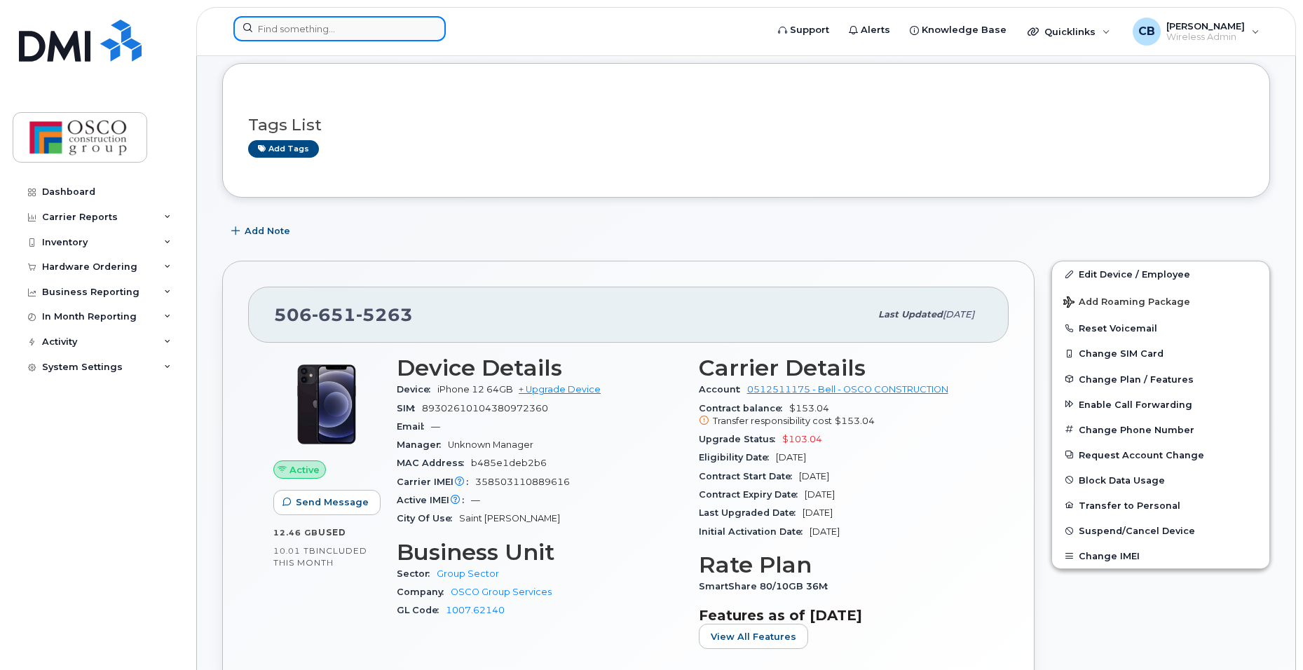
click at [350, 36] on input at bounding box center [339, 28] width 212 height 25
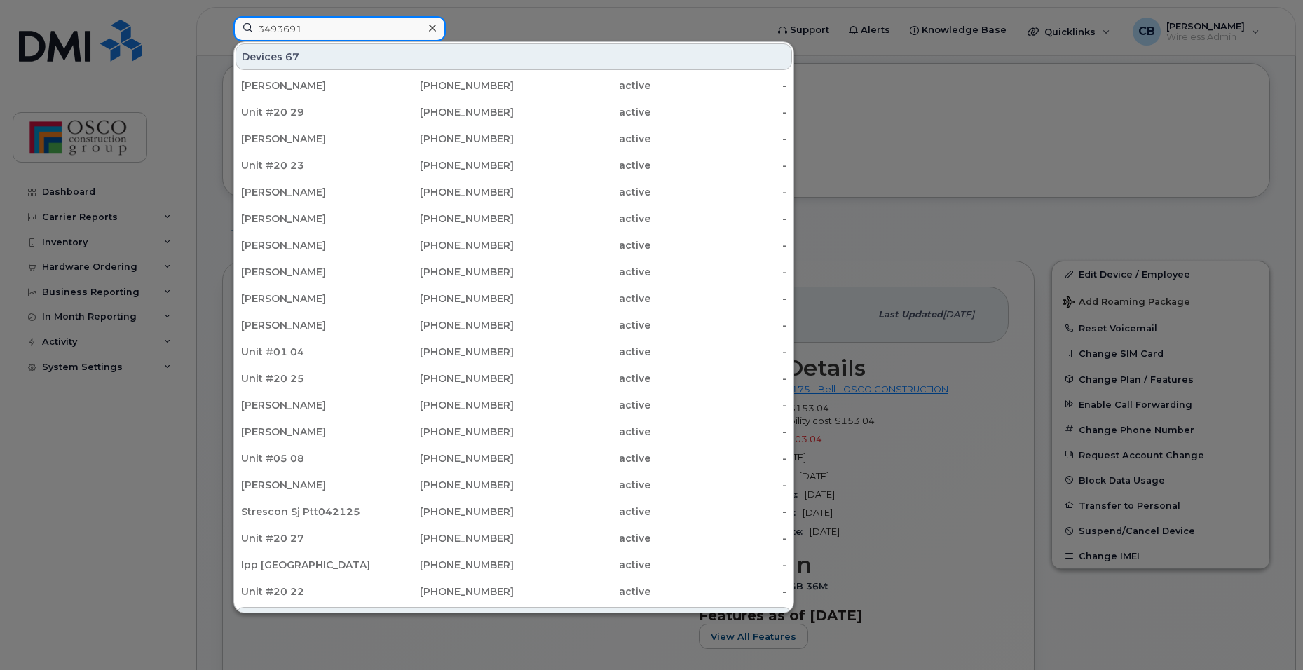
type input "3493691"
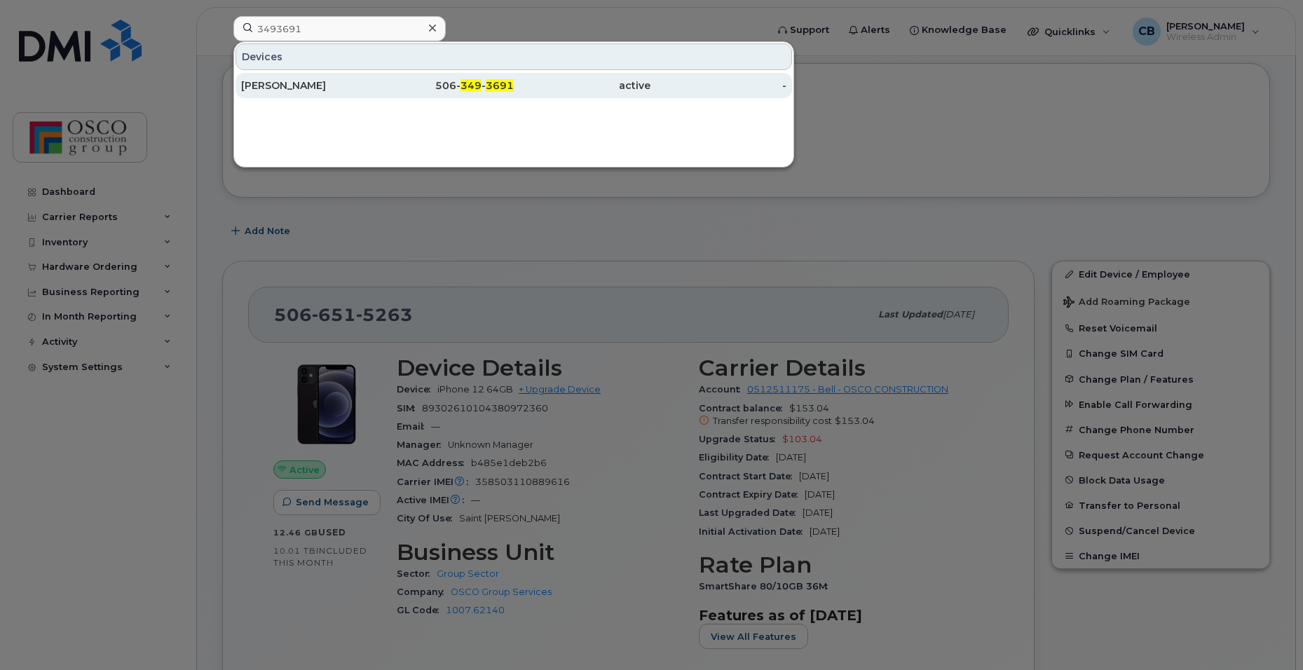
click at [475, 85] on span "349" at bounding box center [470, 85] width 21 height 13
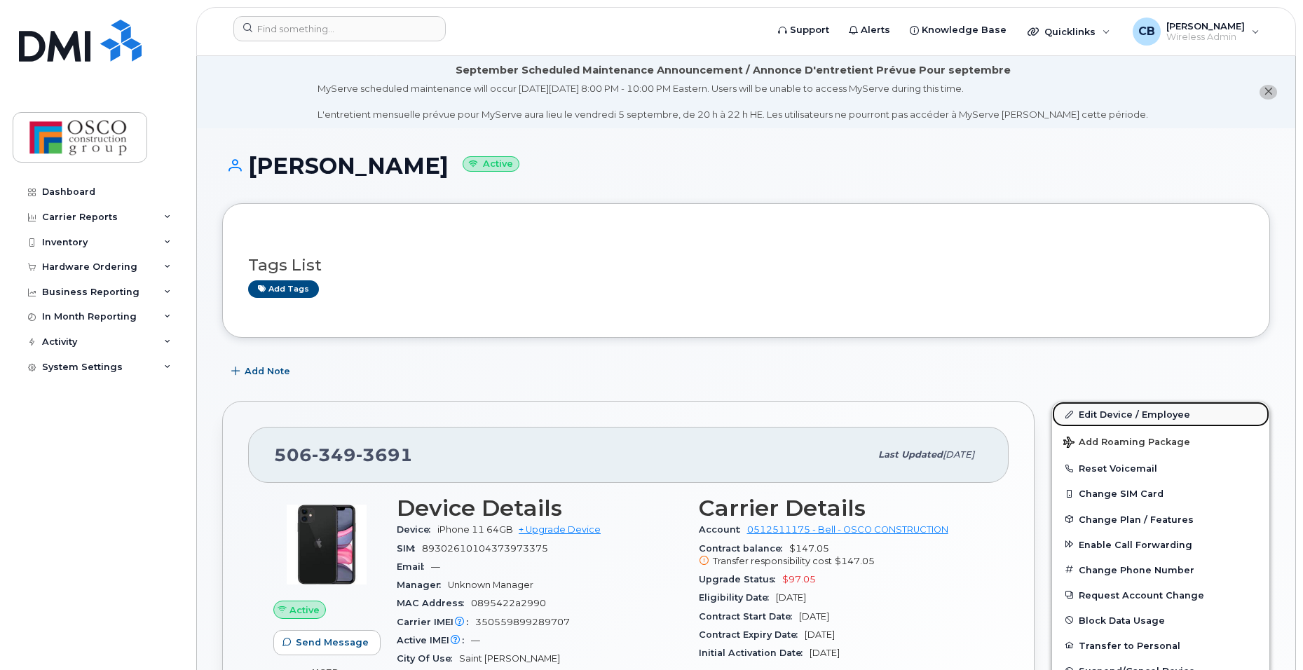
click at [1122, 413] on link "Edit Device / Employee" at bounding box center [1160, 413] width 217 height 25
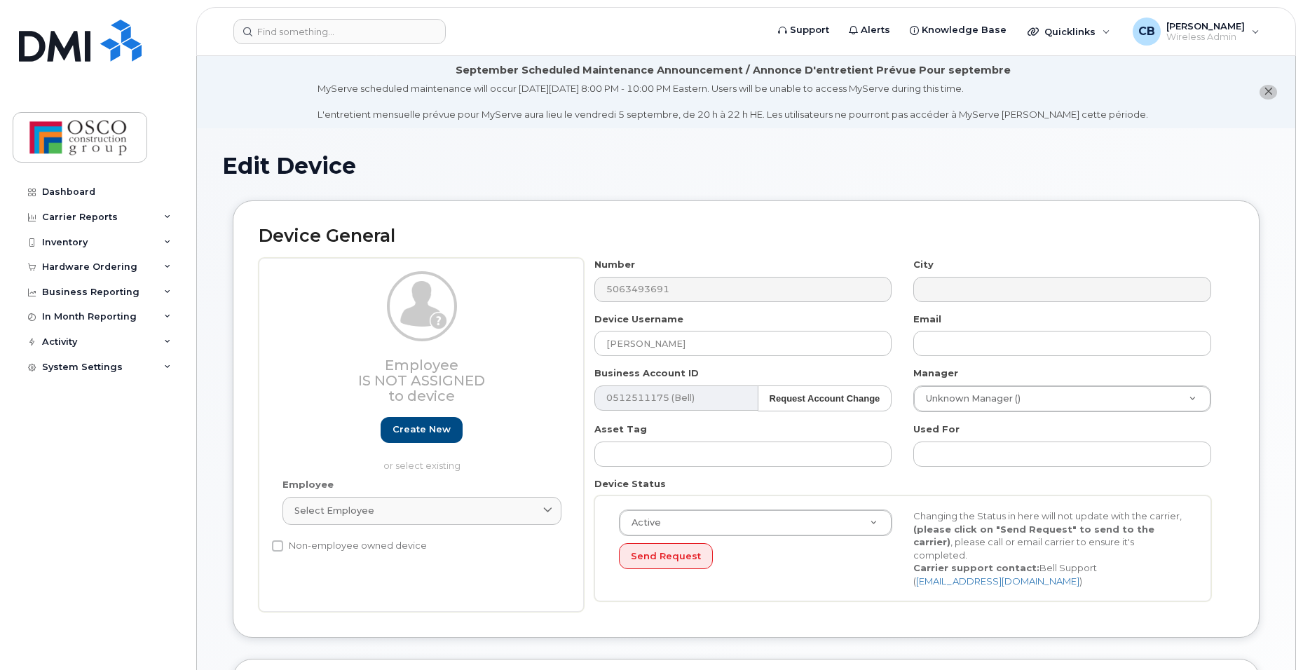
select select "3776584"
select select "3776589"
click at [307, 35] on input at bounding box center [339, 31] width 212 height 25
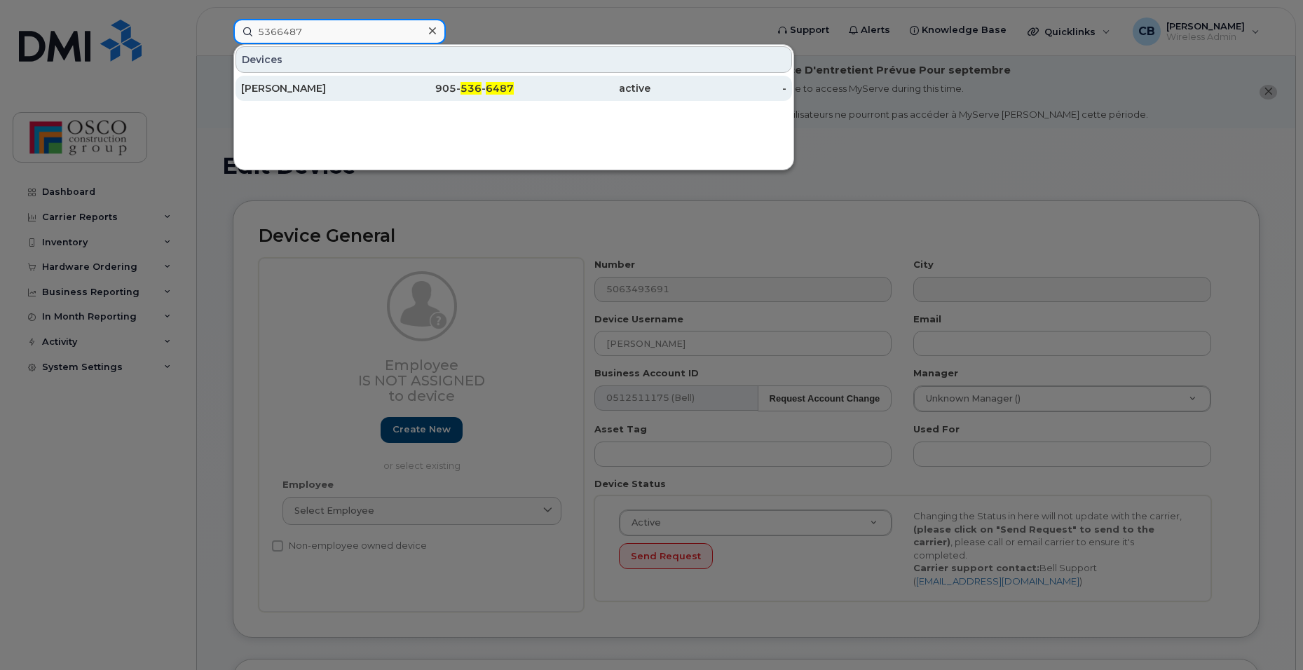
type input "5366487"
click at [460, 85] on div "905- 536 - 6487" at bounding box center [446, 88] width 137 height 14
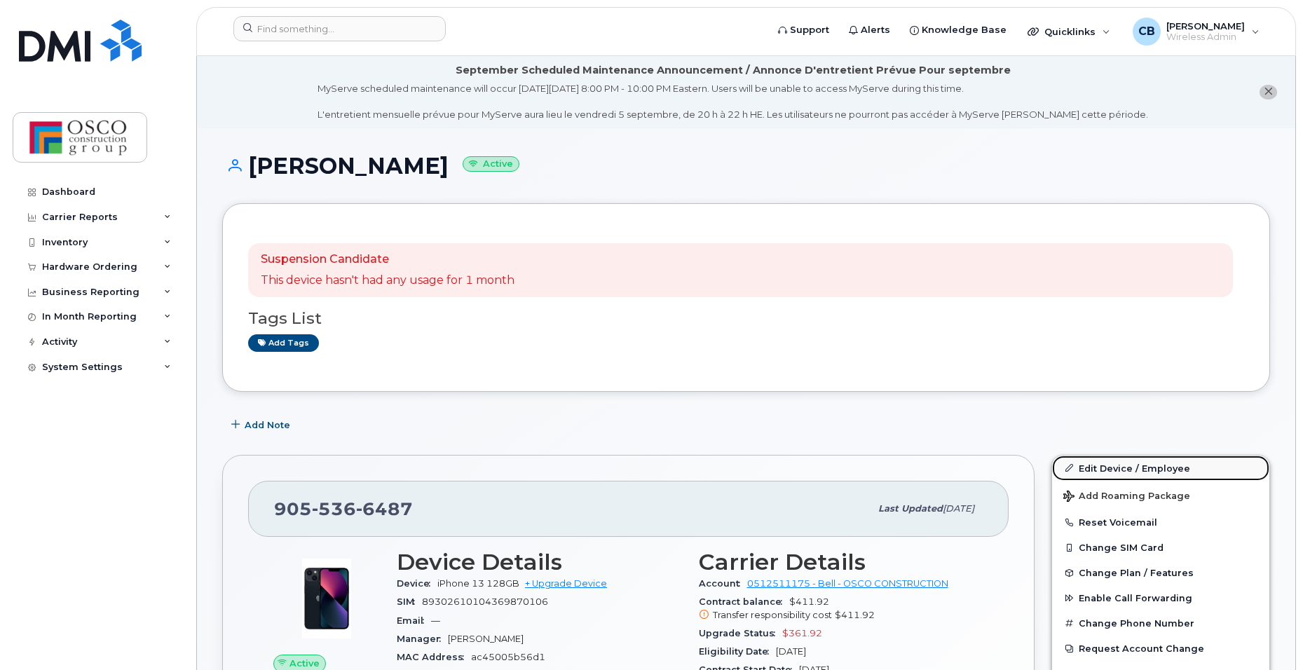
click at [1097, 471] on link "Edit Device / Employee" at bounding box center [1160, 467] width 217 height 25
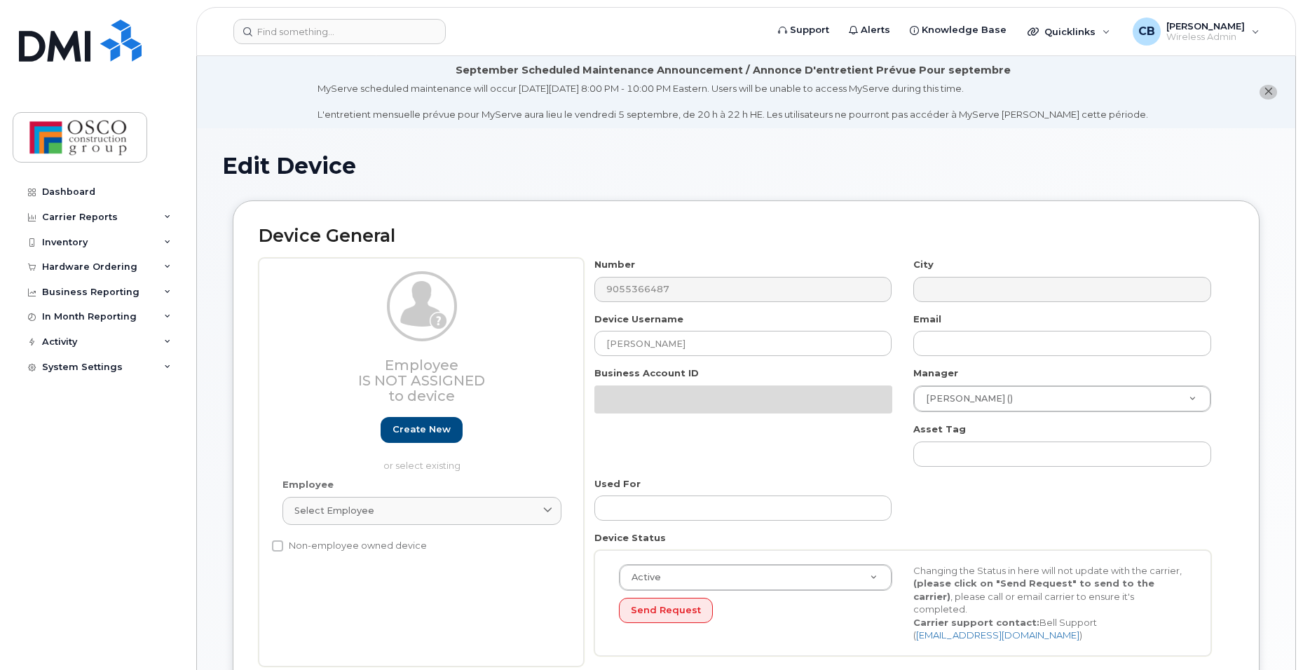
select select "3776581"
select select "3776586"
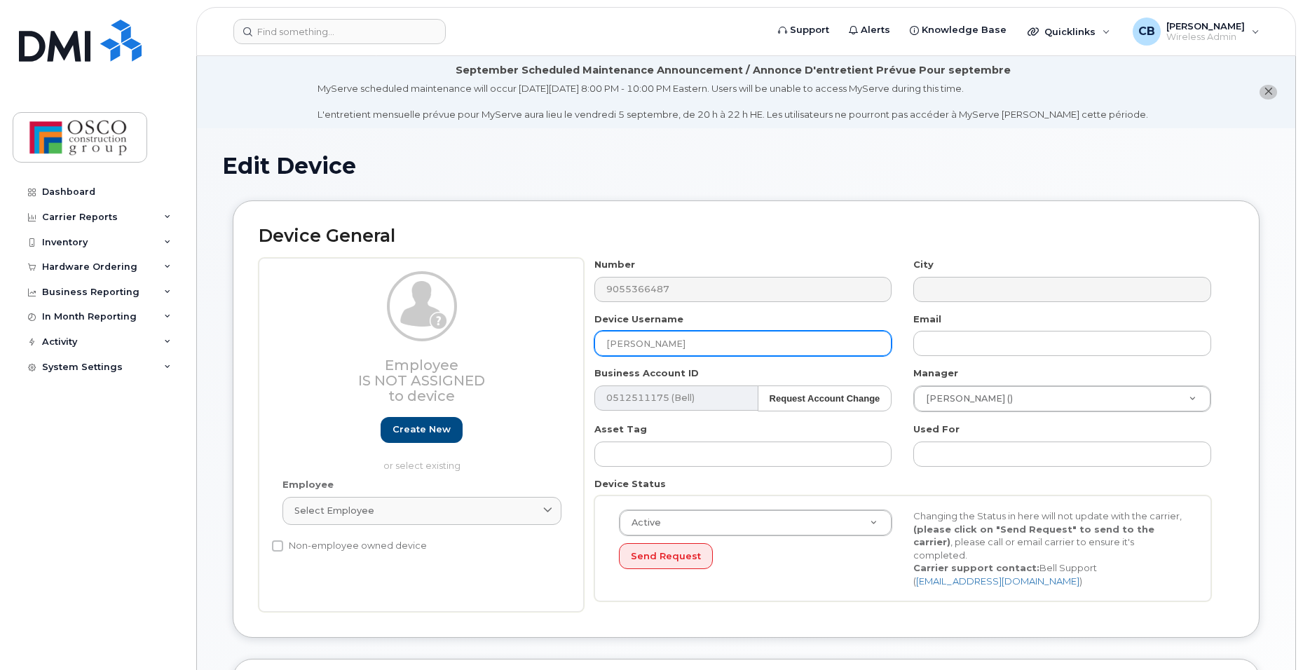
drag, startPoint x: 720, startPoint y: 349, endPoint x: 544, endPoint y: 345, distance: 175.9
click at [544, 345] on div "Employee Is not assigned to device Create new or select existing Employee Selec…" at bounding box center [746, 435] width 975 height 354
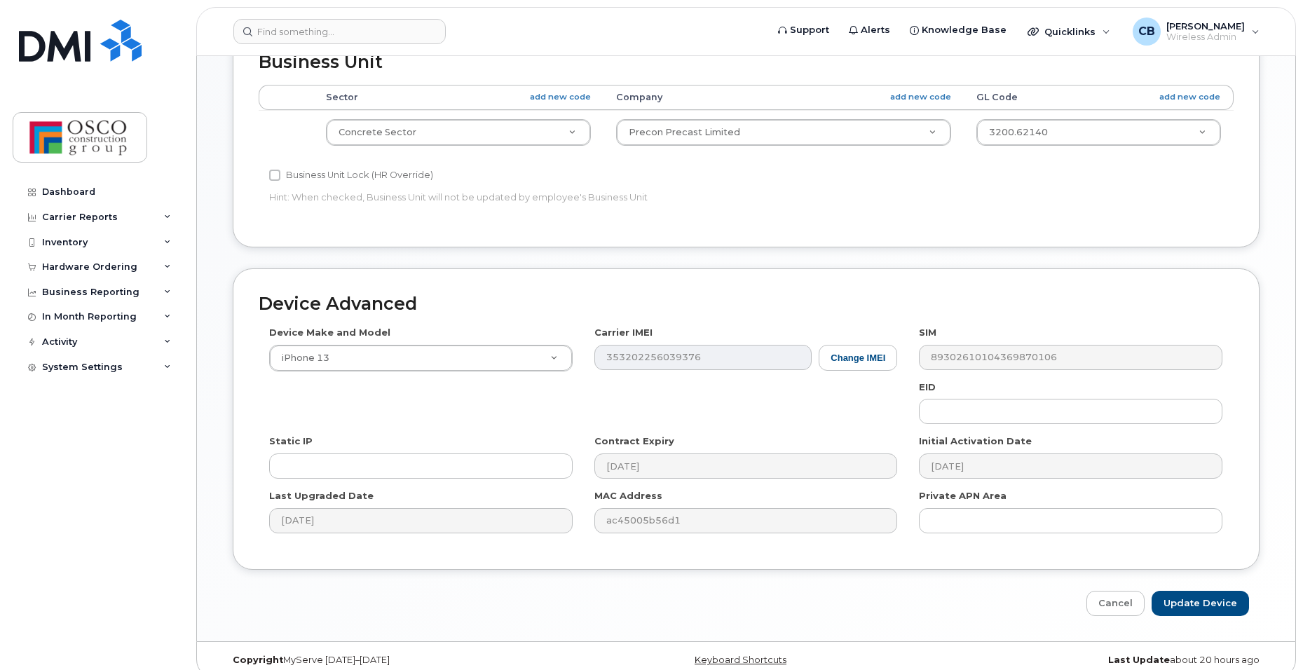
scroll to position [636, 0]
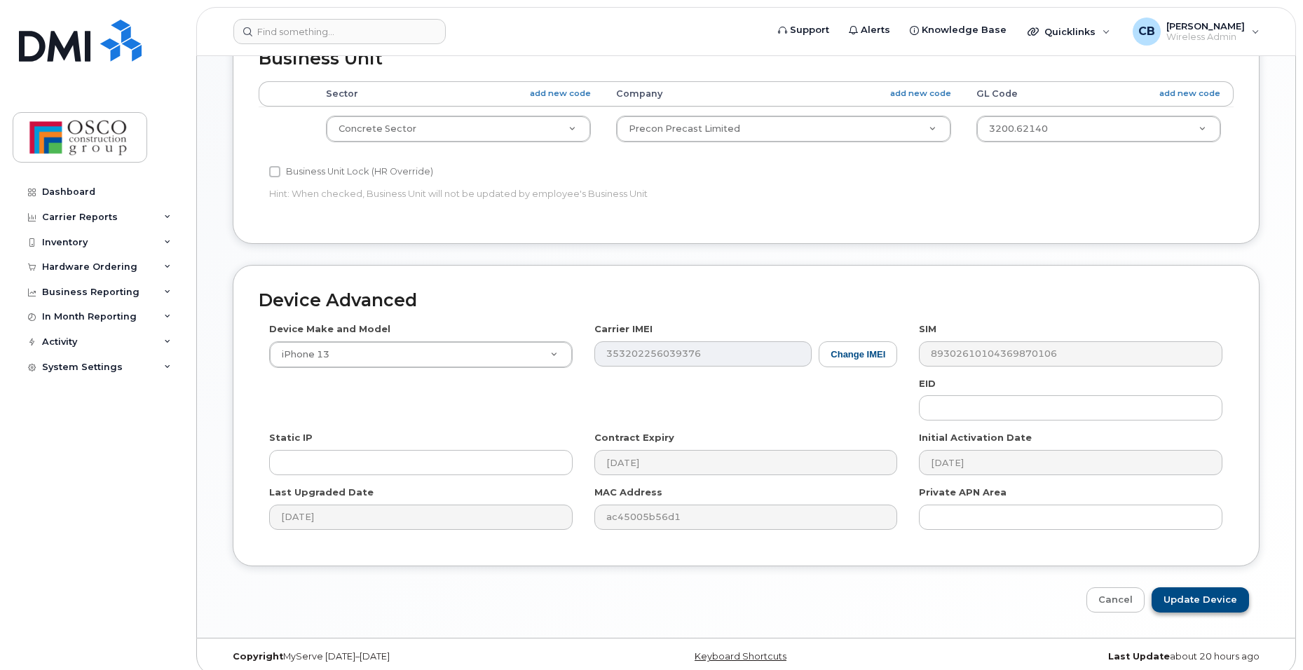
type input "Unassigned"
click at [1190, 587] on input "Update Device" at bounding box center [1199, 600] width 97 height 26
type input "Saving..."
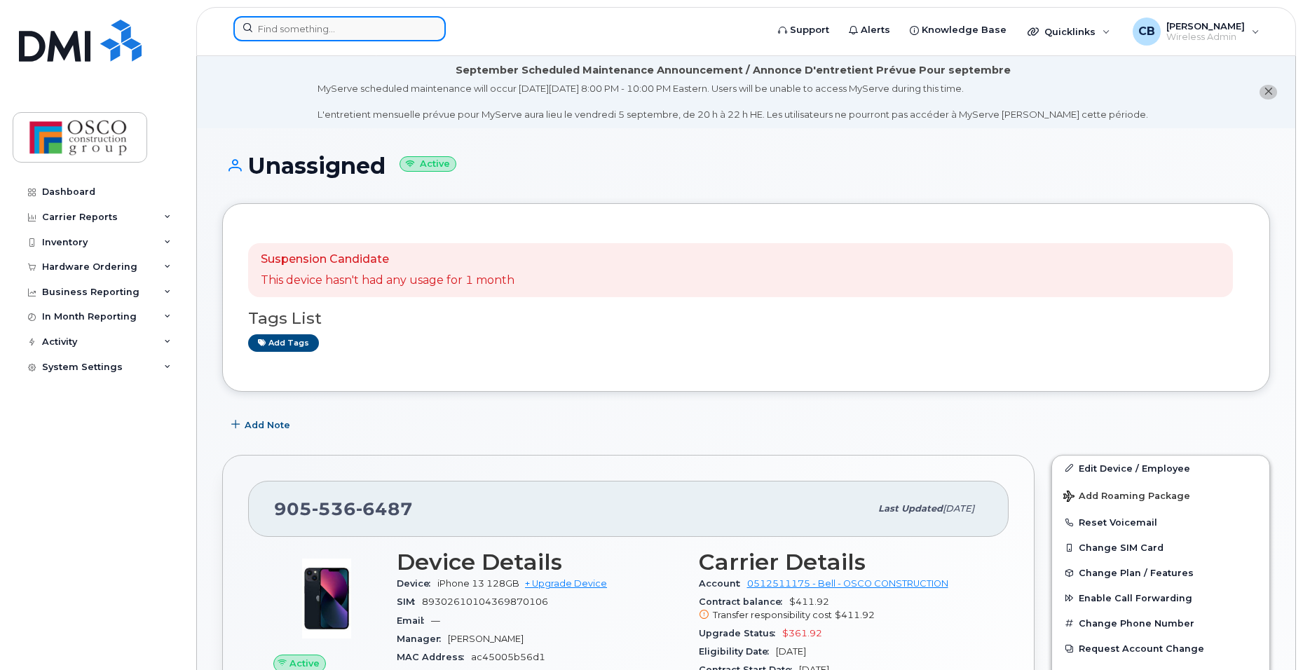
click at [272, 26] on input at bounding box center [339, 28] width 212 height 25
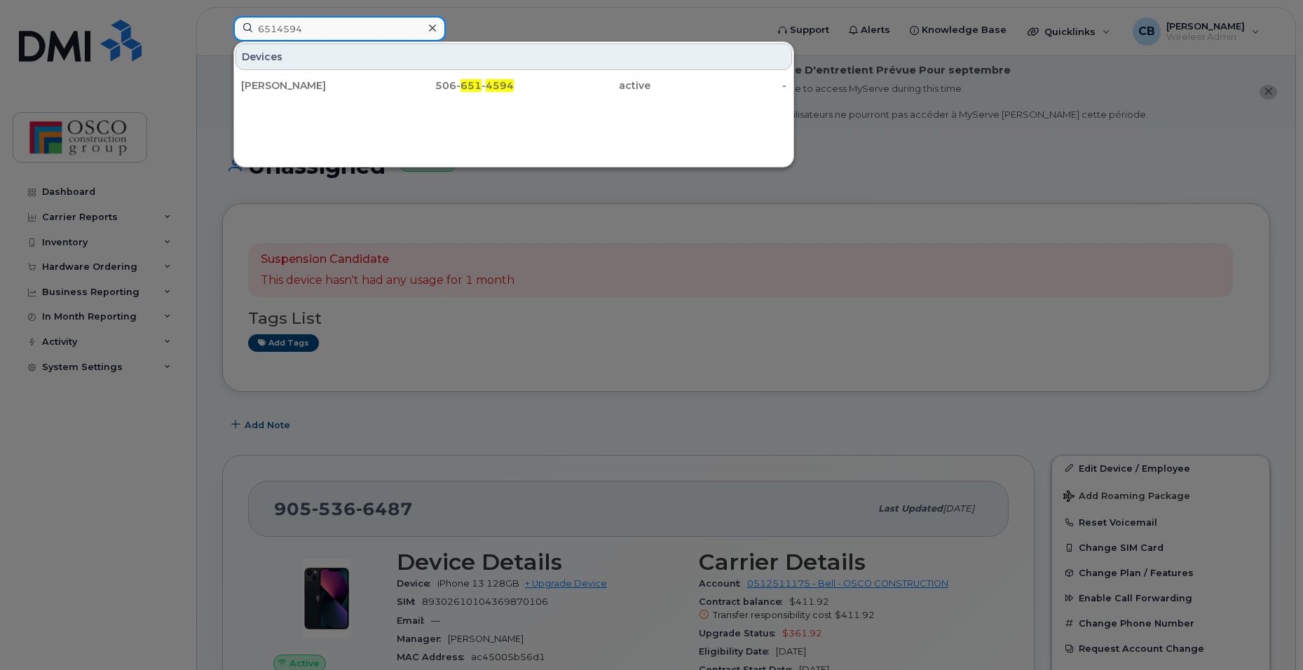
drag, startPoint x: 332, startPoint y: 32, endPoint x: 188, endPoint y: 27, distance: 144.4
click at [222, 27] on div "6514594 Devices [PERSON_NAME] 506- 651 - 4594 active -" at bounding box center [495, 31] width 546 height 31
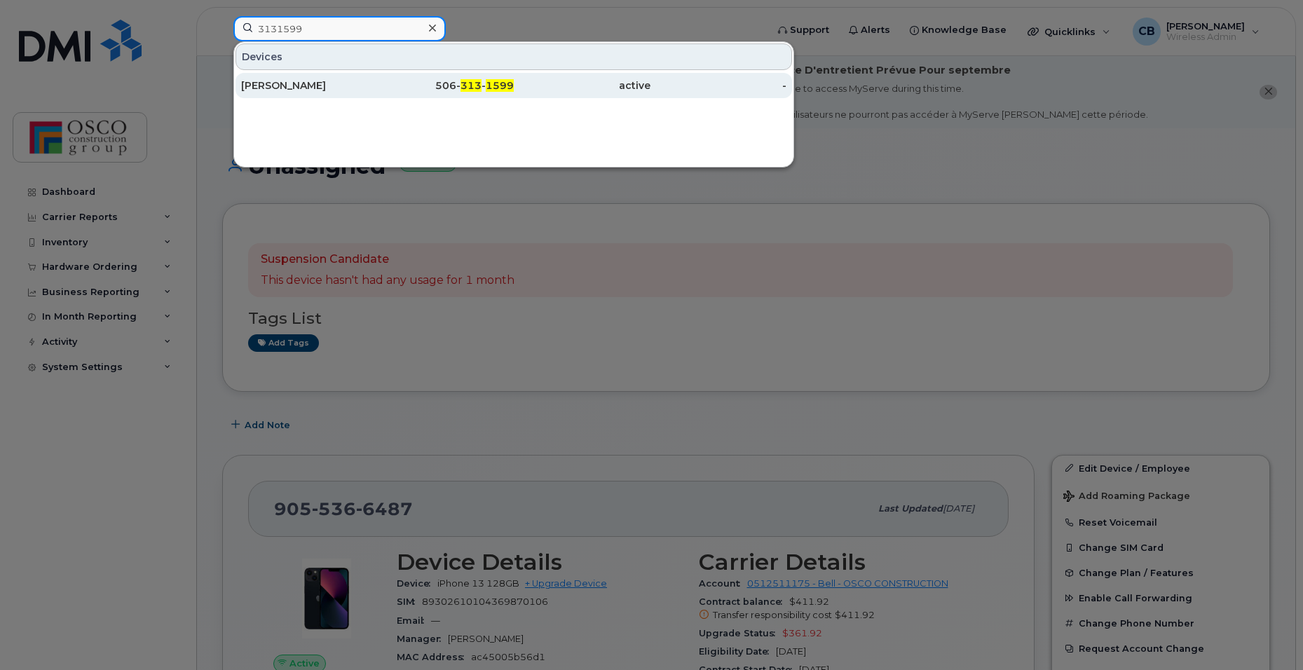
type input "3131599"
click at [481, 90] on span "313" at bounding box center [470, 85] width 21 height 13
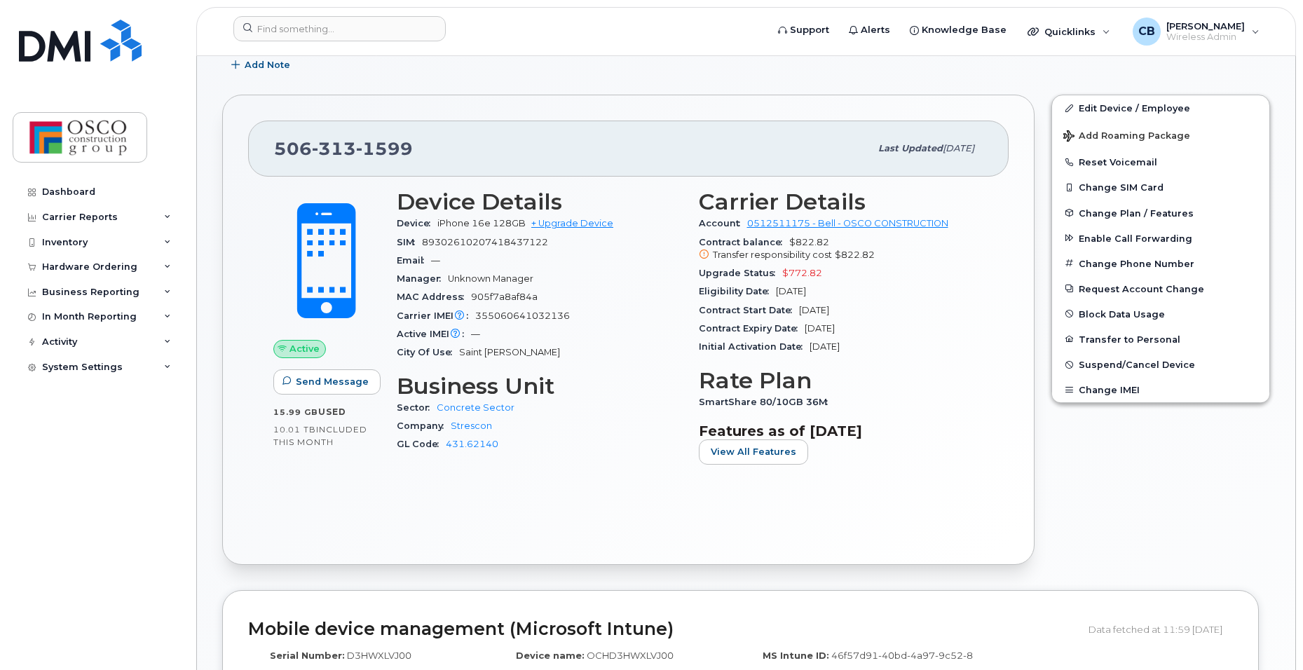
scroll to position [70, 0]
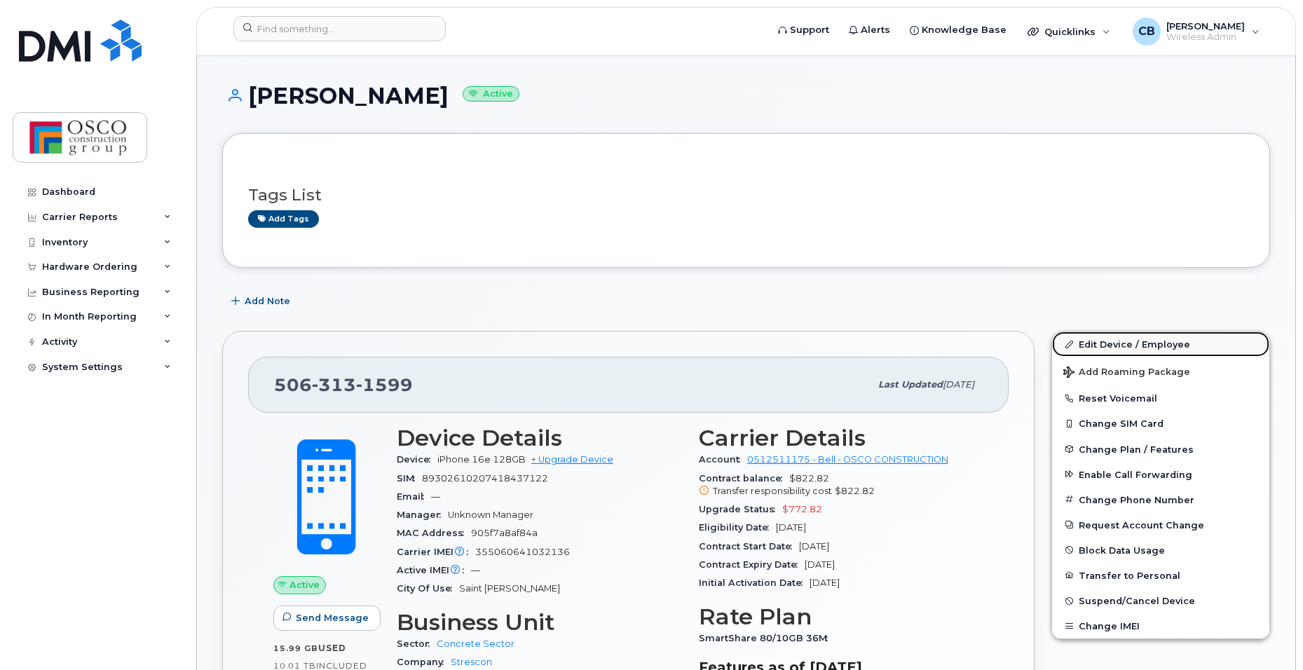
click at [1108, 338] on link "Edit Device / Employee" at bounding box center [1160, 343] width 217 height 25
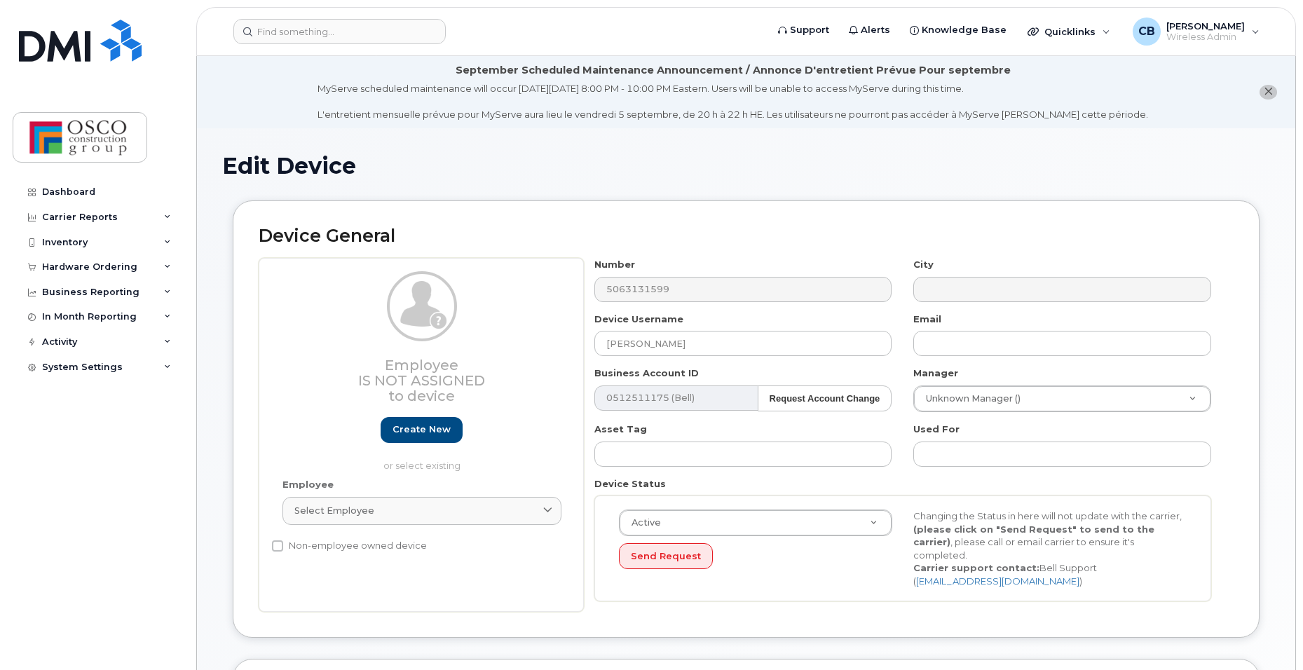
select select "3776581"
select select "3776590"
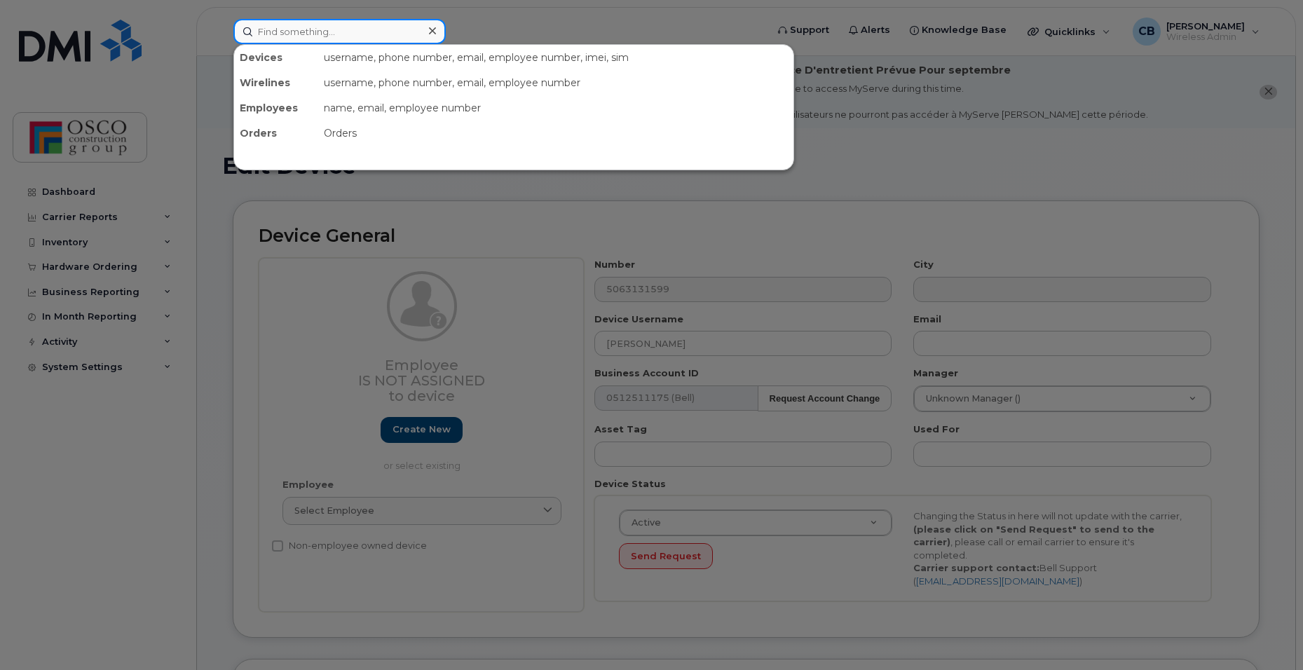
click at [264, 34] on input at bounding box center [339, 31] width 212 height 25
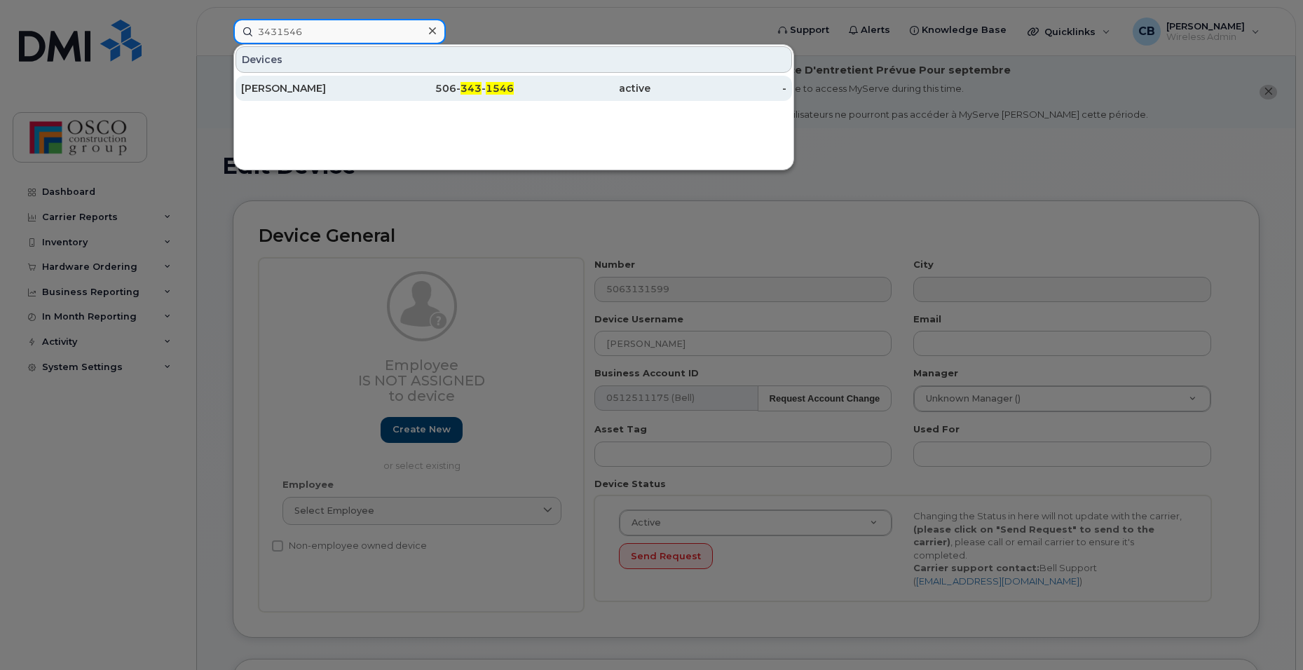
type input "3431546"
click at [453, 88] on div "506- 343 - 1546" at bounding box center [446, 88] width 137 height 14
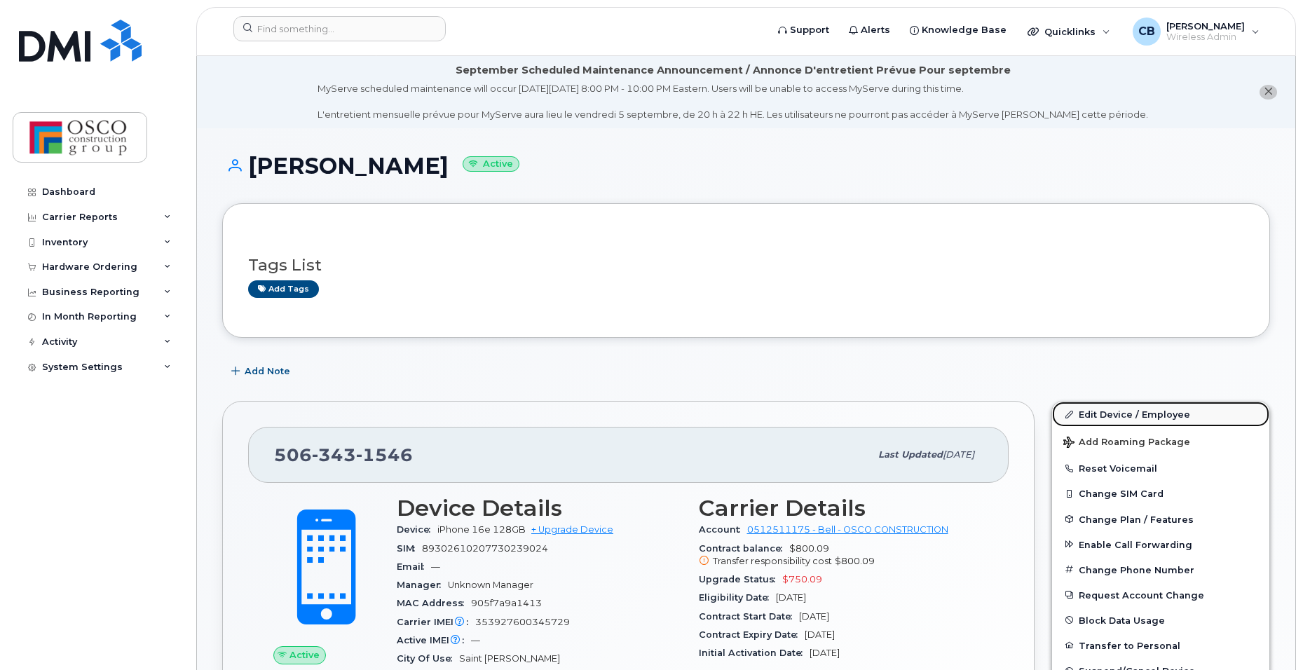
click at [1087, 424] on link "Edit Device / Employee" at bounding box center [1160, 413] width 217 height 25
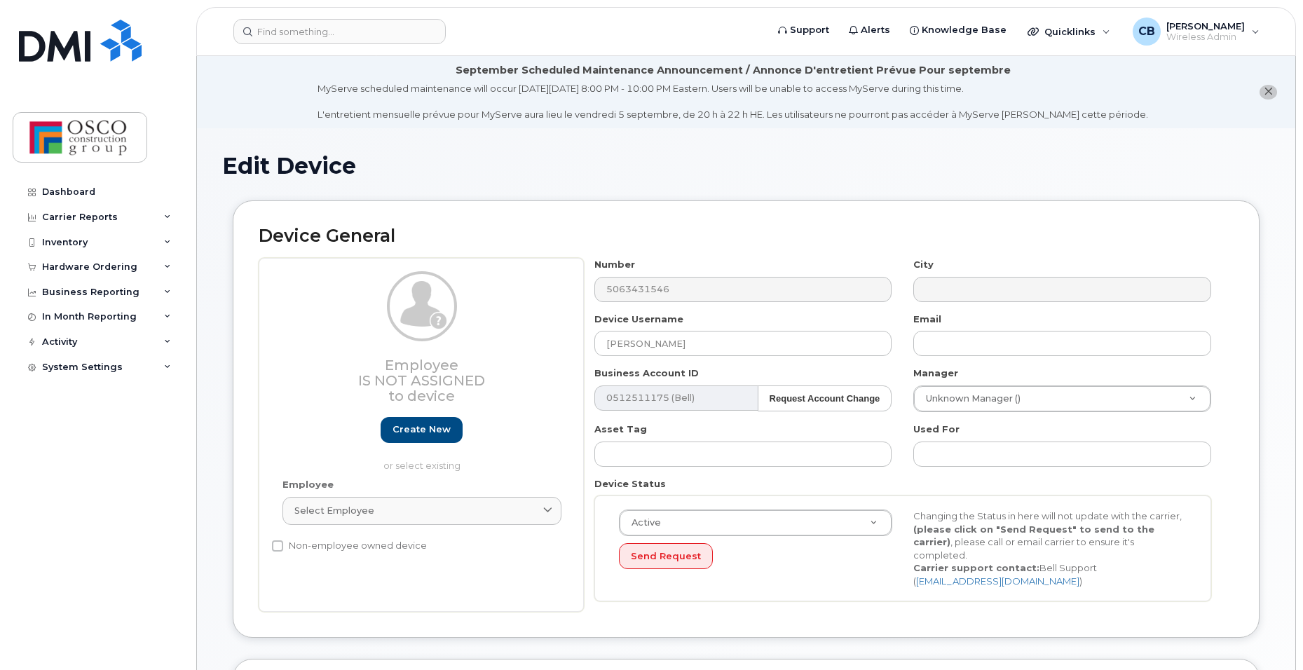
select select "3776583"
select select "3776588"
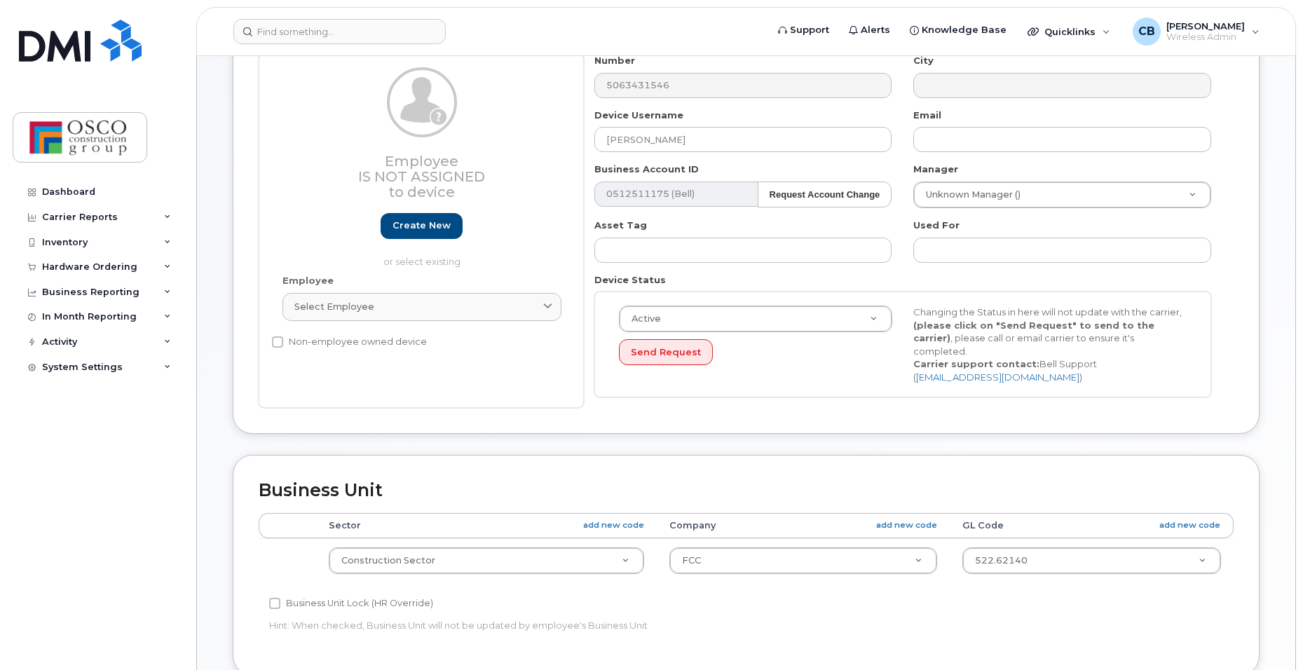
scroll to position [70, 0]
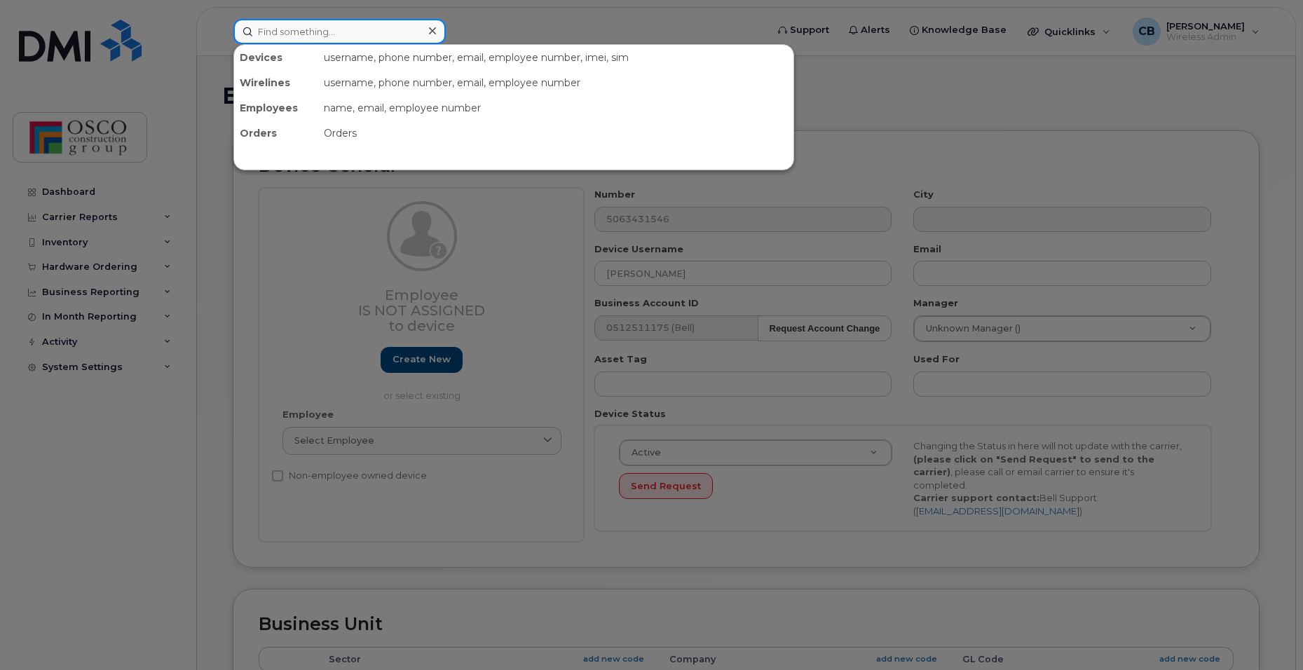
click at [361, 39] on input at bounding box center [339, 31] width 212 height 25
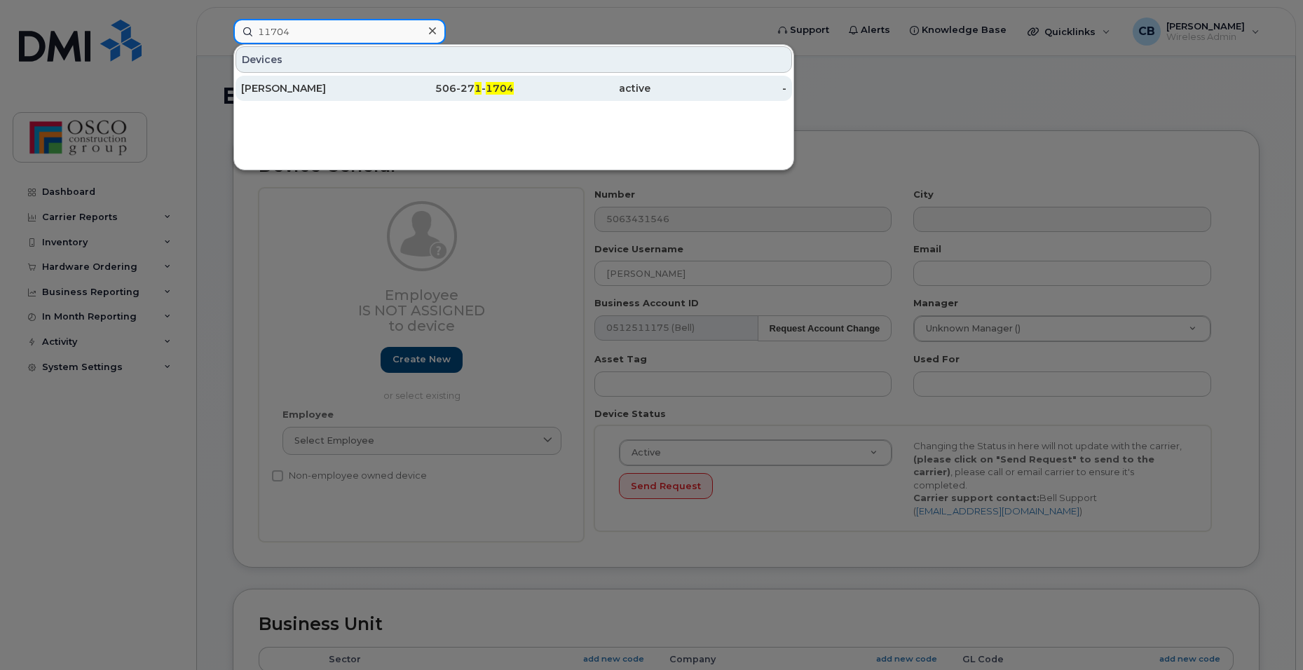
type input "11704"
click at [486, 90] on span "1704" at bounding box center [500, 88] width 28 height 13
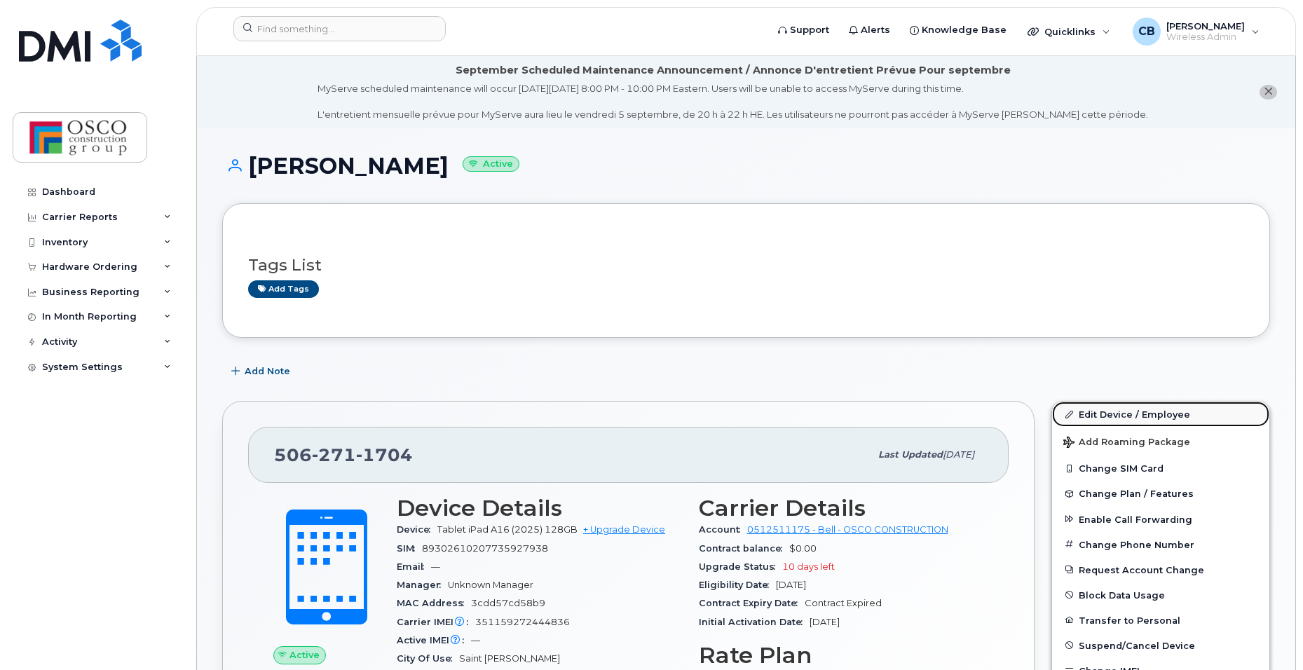
click at [1101, 413] on link "Edit Device / Employee" at bounding box center [1160, 413] width 217 height 25
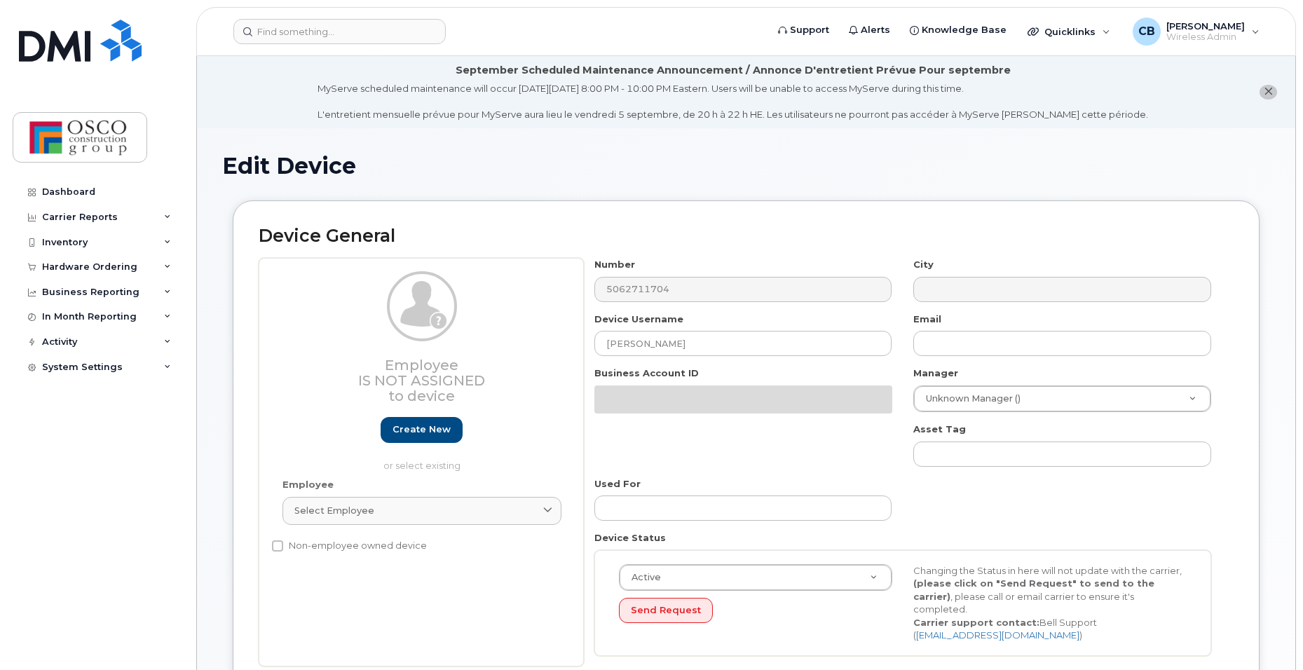
select select "3776583"
select select "3776588"
